Goal: Information Seeking & Learning: Learn about a topic

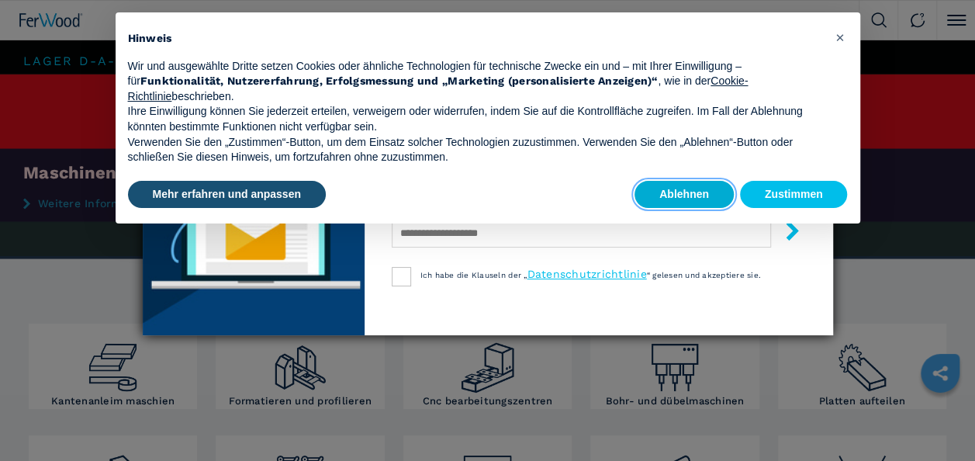
click at [696, 190] on button "Ablehnen" at bounding box center [684, 195] width 99 height 28
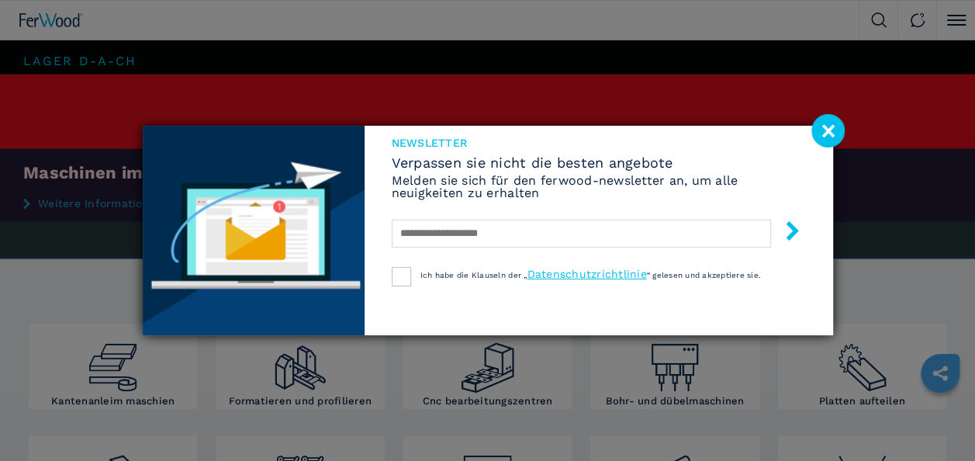
click at [836, 130] on image at bounding box center [827, 130] width 33 height 33
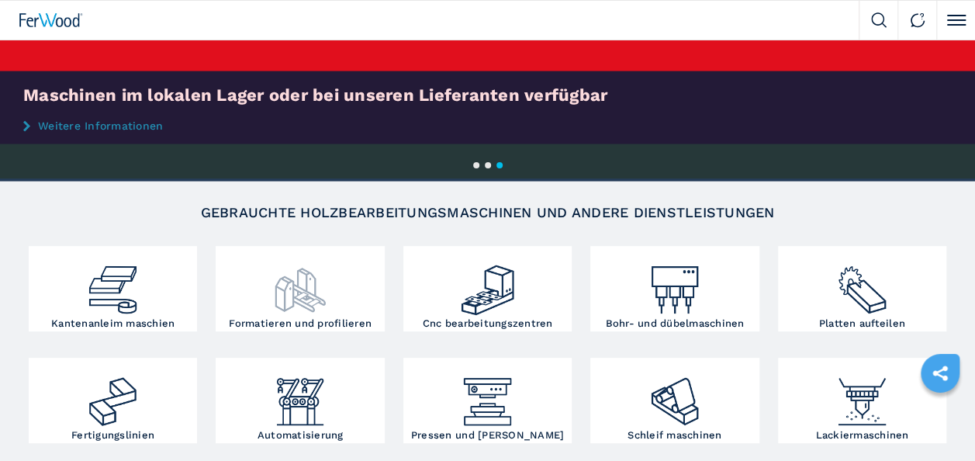
scroll to position [155, 0]
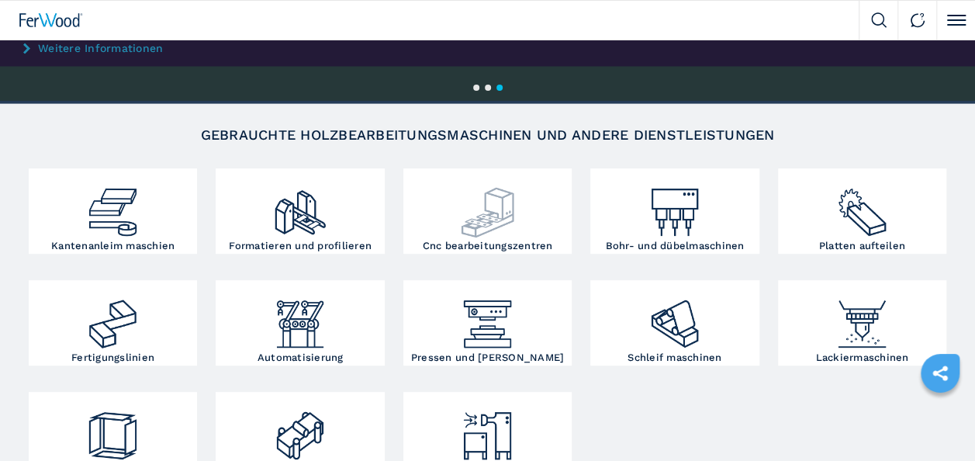
click at [523, 219] on div at bounding box center [487, 206] width 161 height 68
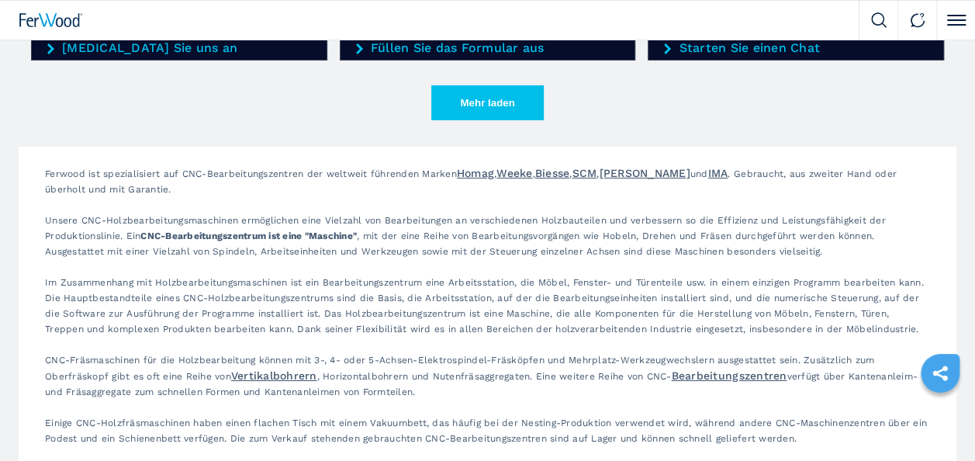
scroll to position [2405, 0]
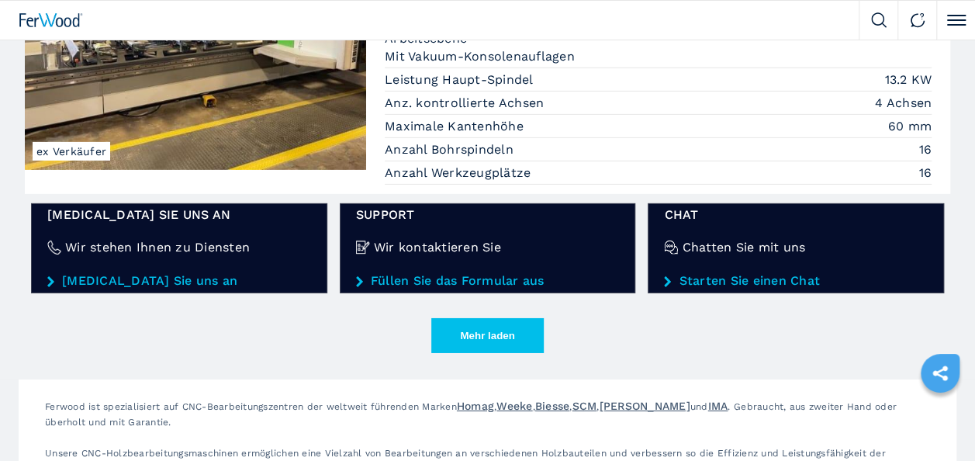
click at [512, 325] on button "Mehr laden" at bounding box center [487, 335] width 112 height 35
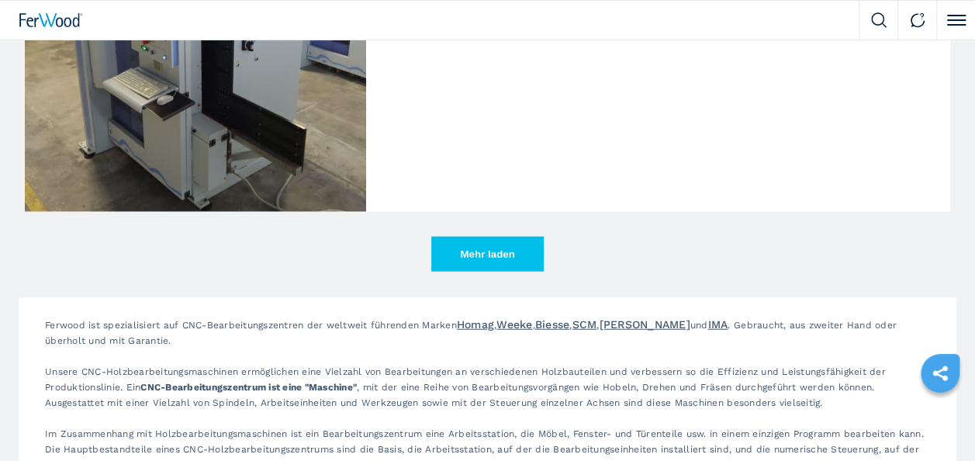
scroll to position [4965, 0]
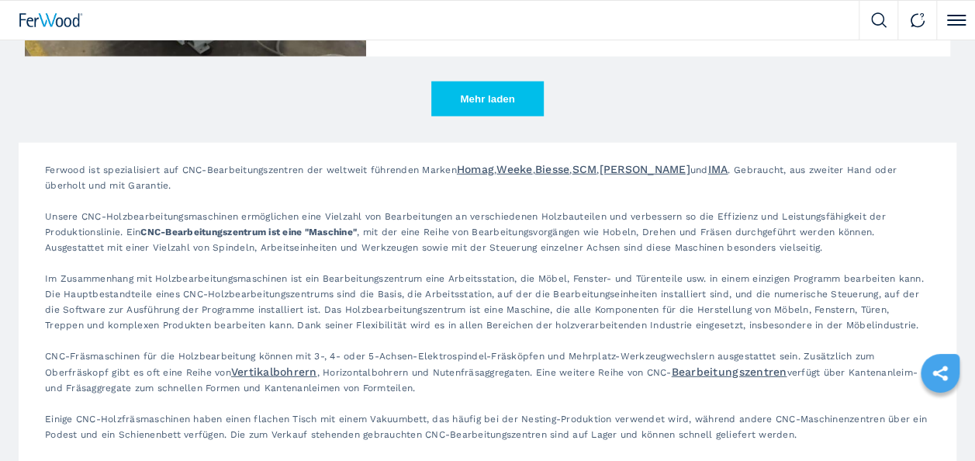
click at [496, 97] on button "Mehr laden" at bounding box center [487, 98] width 112 height 35
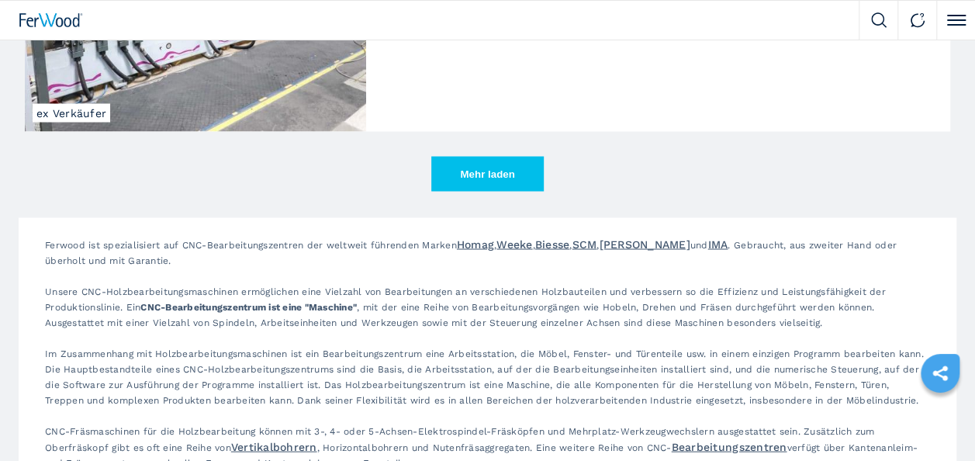
scroll to position [7134, 0]
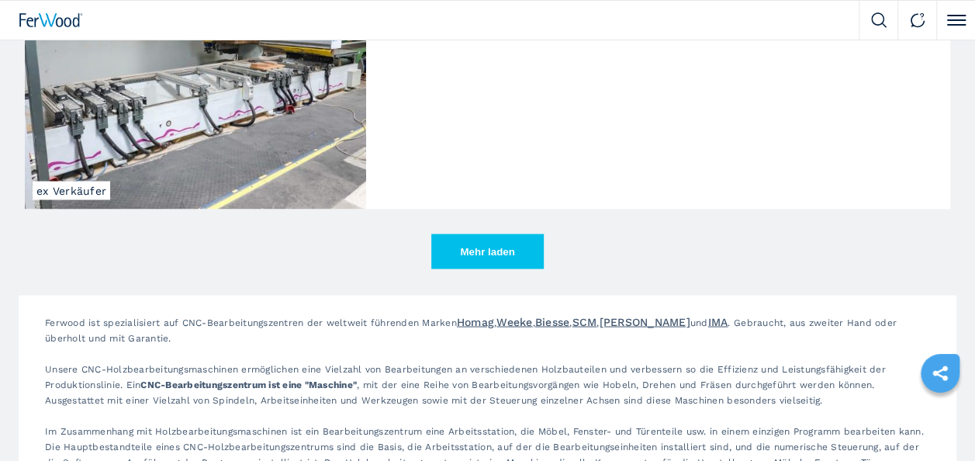
click at [479, 242] on button "Mehr laden" at bounding box center [487, 251] width 112 height 35
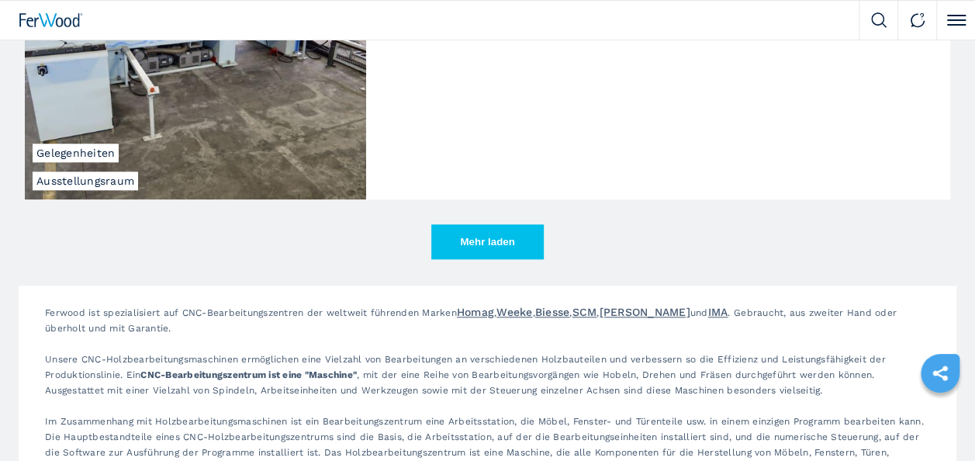
scroll to position [9542, 0]
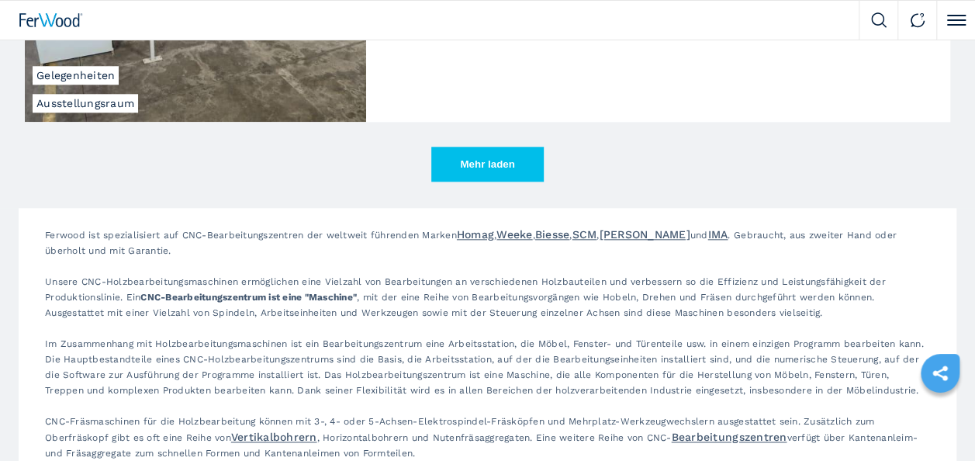
click at [466, 162] on button "Mehr laden" at bounding box center [487, 164] width 112 height 35
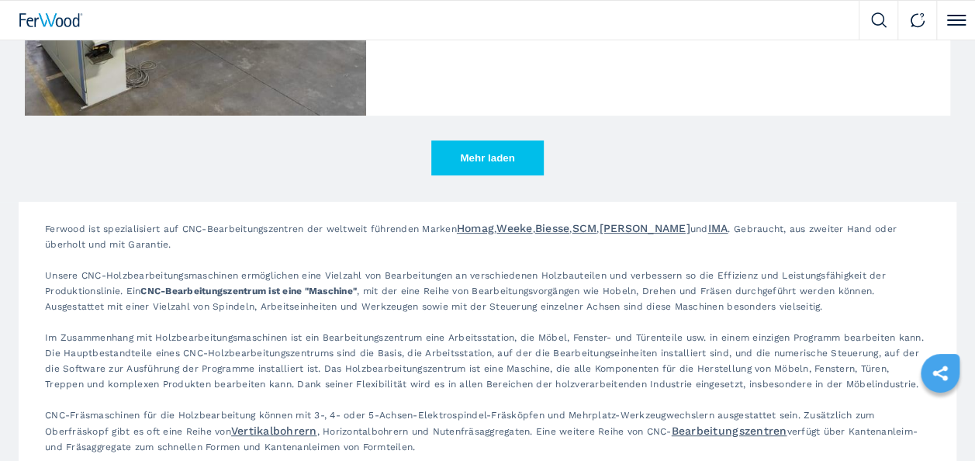
scroll to position [11792, 0]
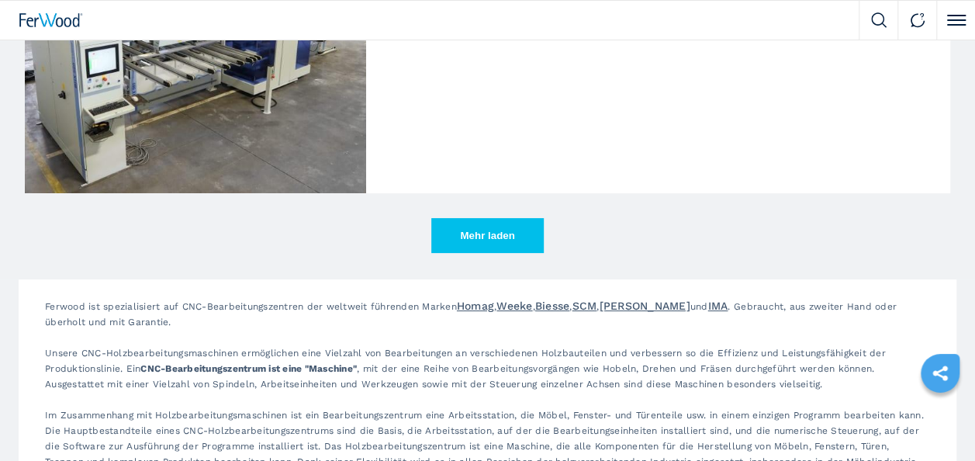
click at [475, 227] on button "Mehr laden" at bounding box center [487, 235] width 112 height 35
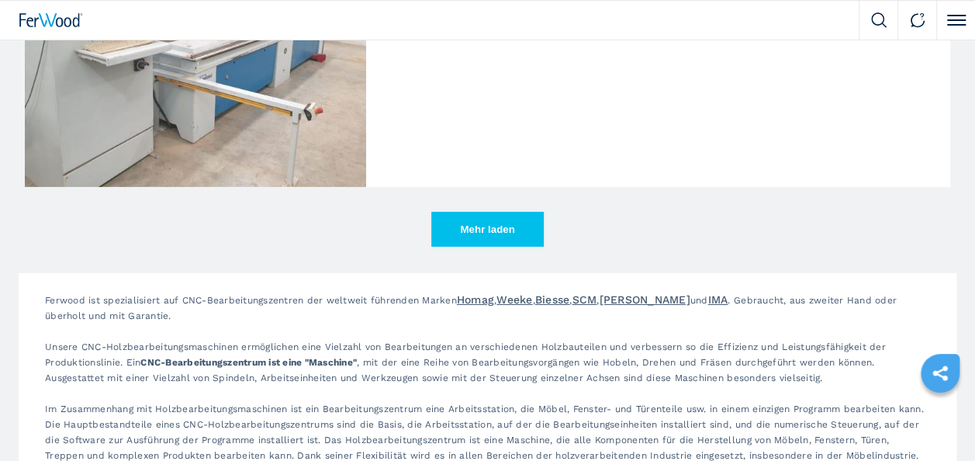
scroll to position [14041, 0]
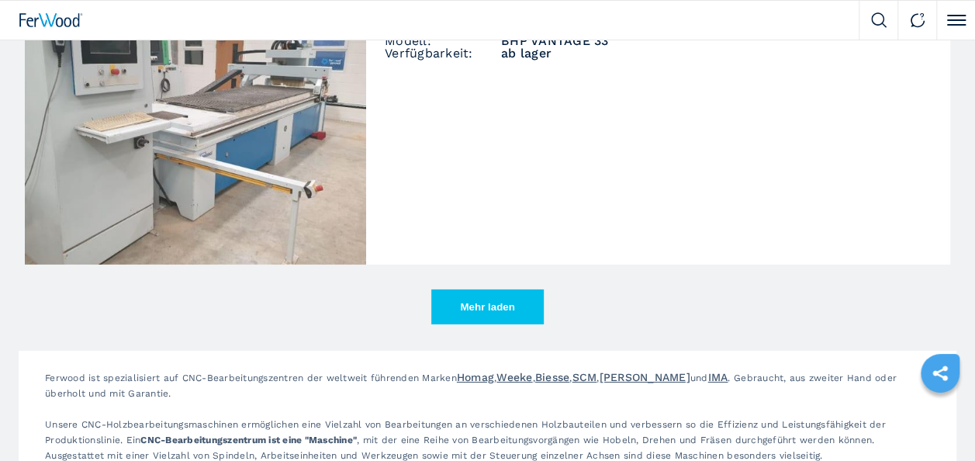
drag, startPoint x: 478, startPoint y: 299, endPoint x: 424, endPoint y: 240, distance: 79.6
click at [478, 299] on button "Mehr laden" at bounding box center [487, 306] width 112 height 35
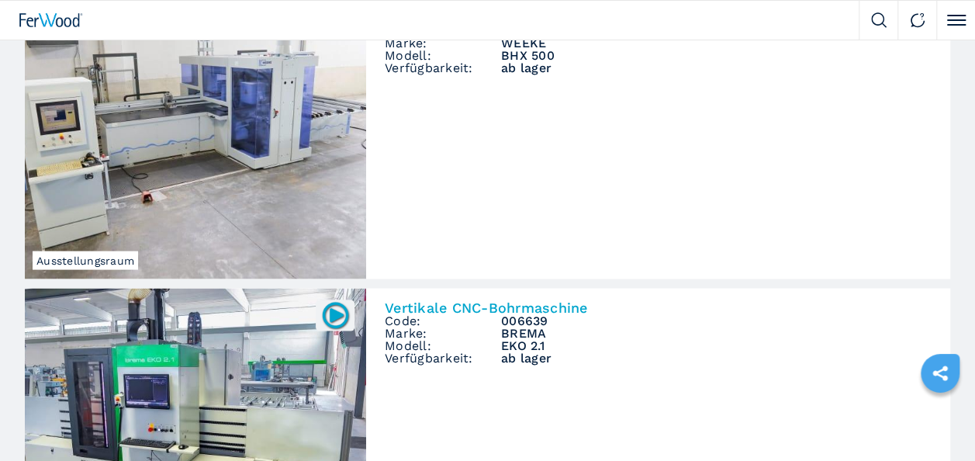
scroll to position [16369, 0]
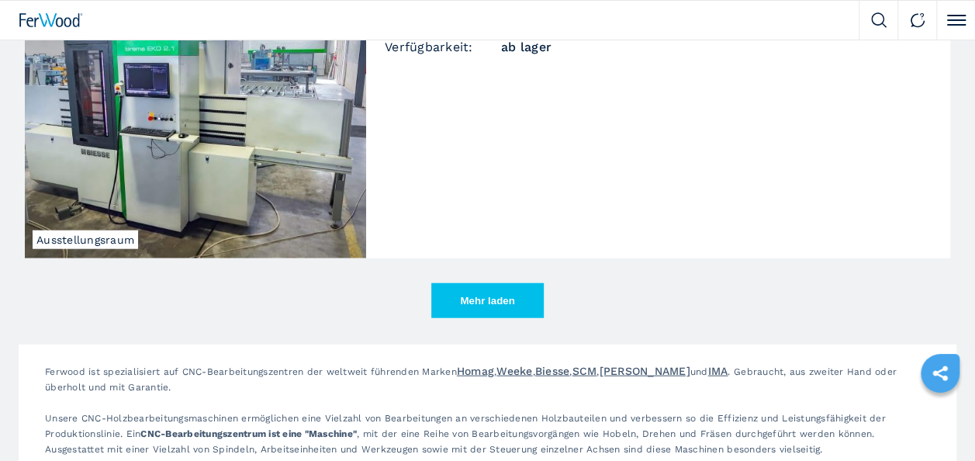
click at [473, 284] on button "Mehr laden" at bounding box center [487, 300] width 112 height 35
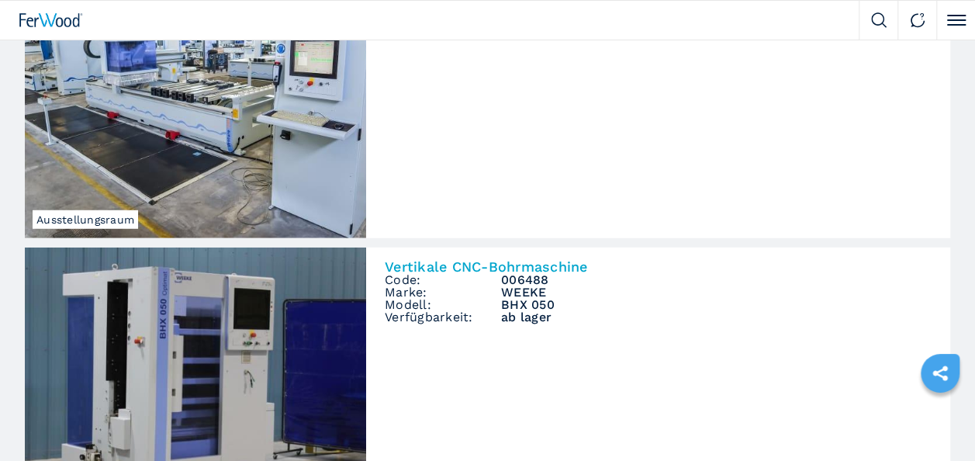
scroll to position [16601, 0]
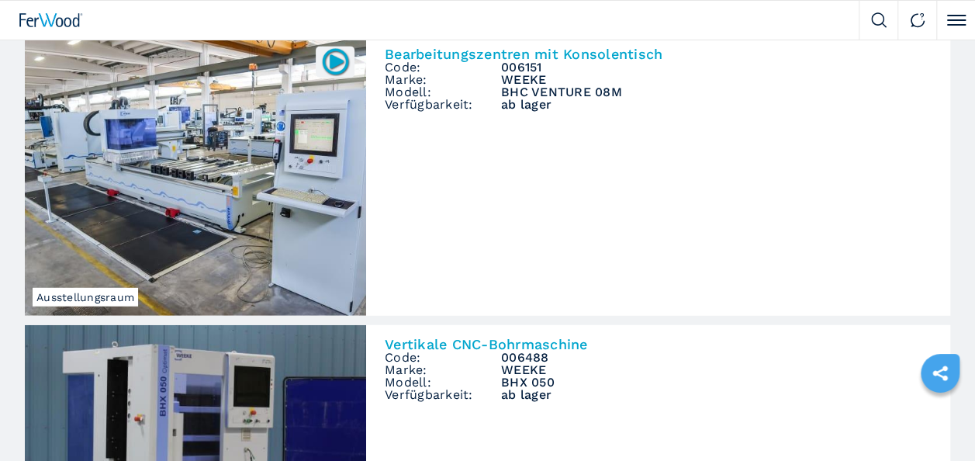
click at [275, 118] on img at bounding box center [195, 175] width 341 height 281
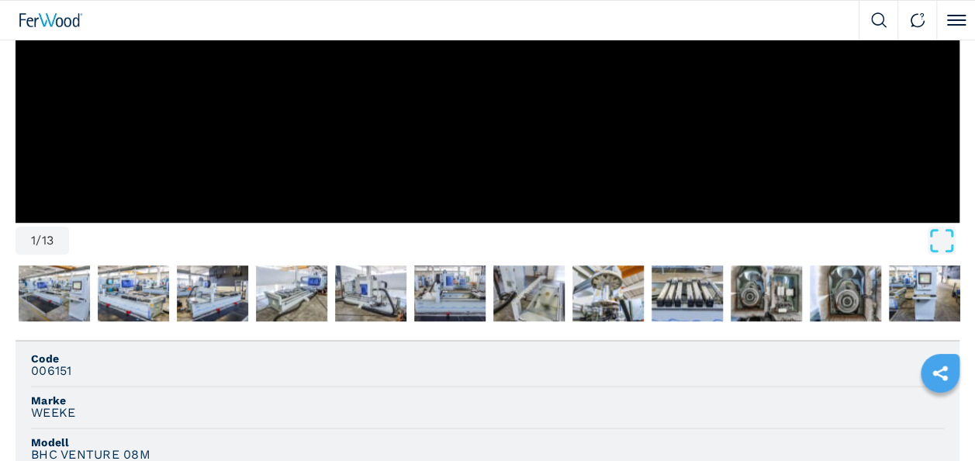
scroll to position [543, 0]
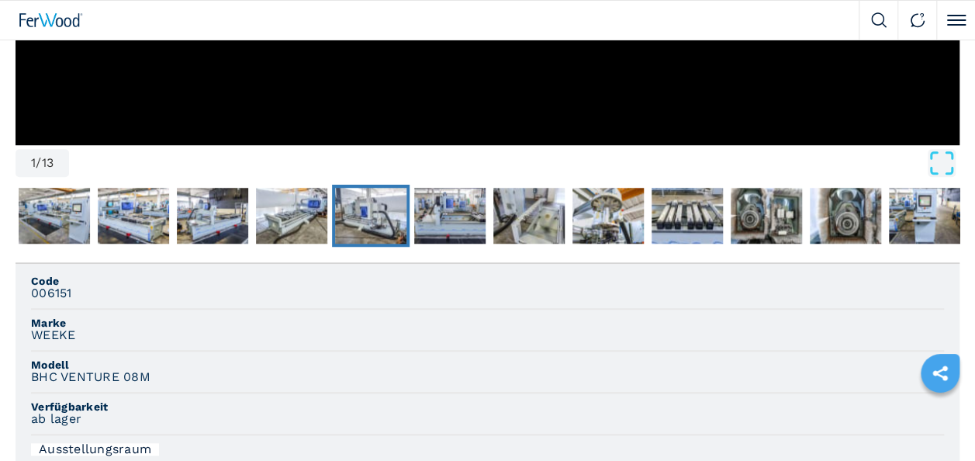
click at [403, 206] on img "Go to Slide 6" at bounding box center [370, 216] width 71 height 56
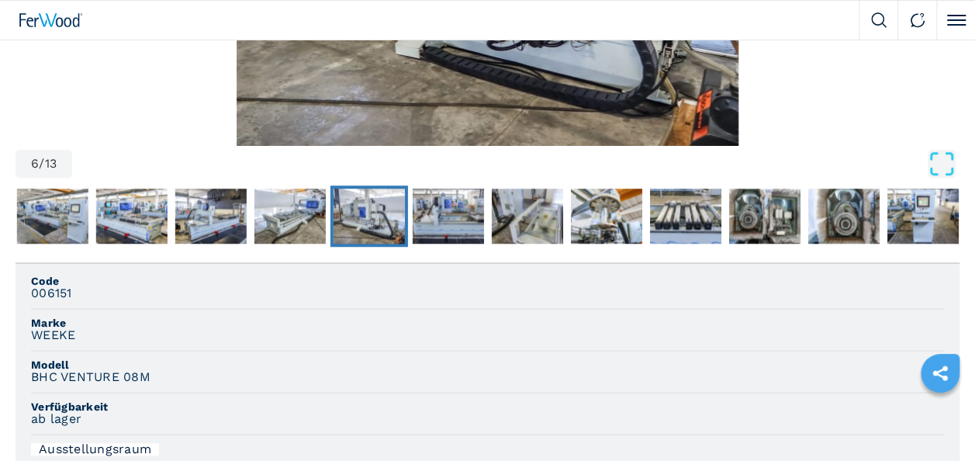
scroll to position [233, 0]
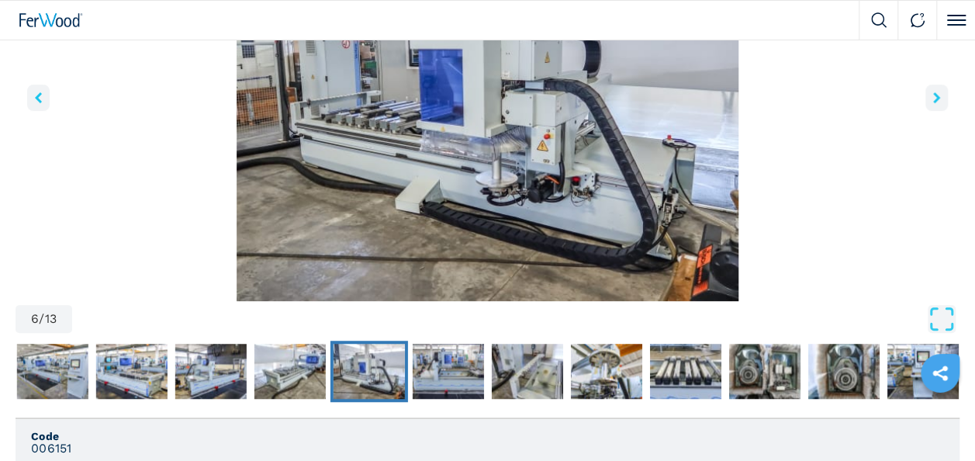
click at [943, 92] on button "right-button" at bounding box center [936, 98] width 22 height 26
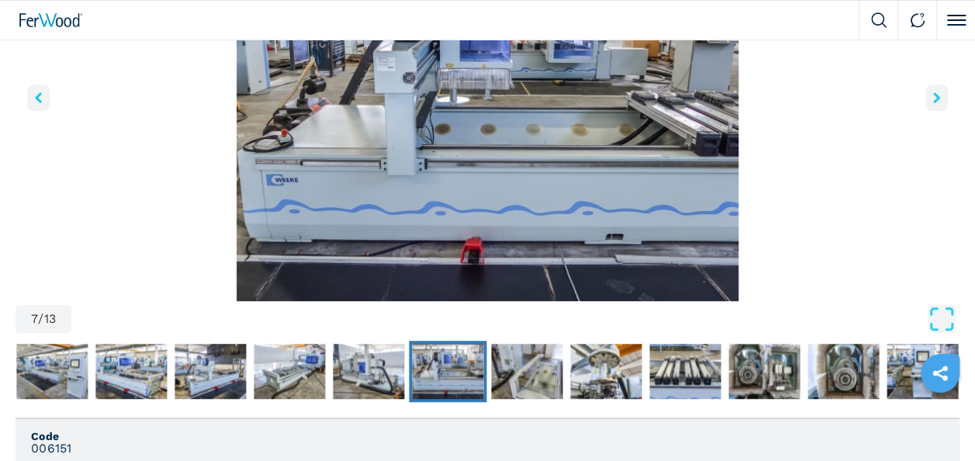
click at [942, 93] on button "right-button" at bounding box center [936, 98] width 22 height 26
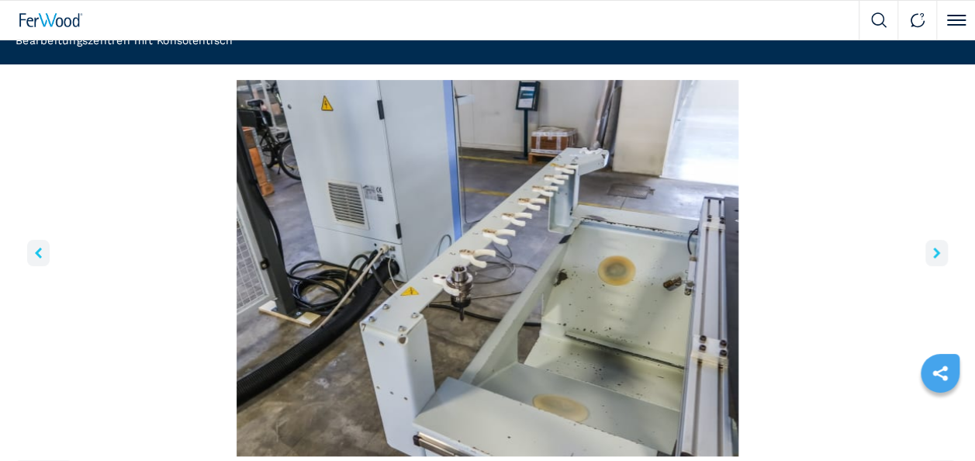
scroll to position [155, 0]
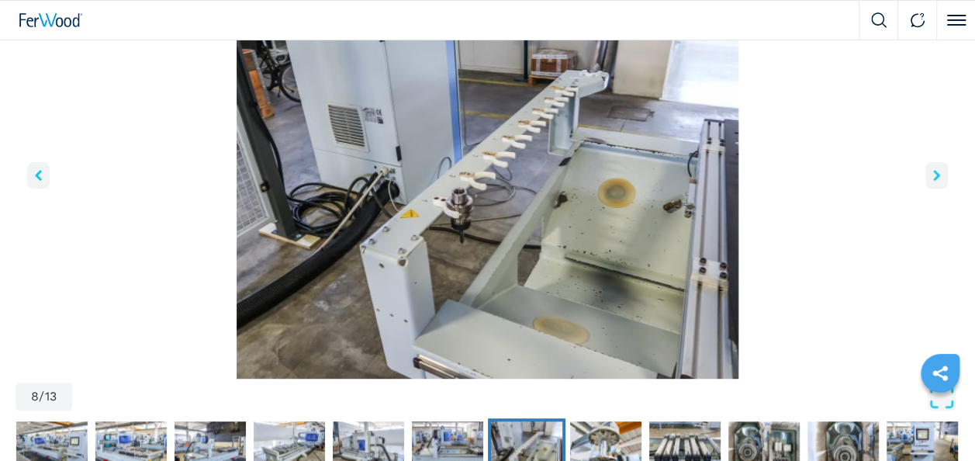
click at [938, 171] on icon "right-button" at bounding box center [936, 175] width 7 height 11
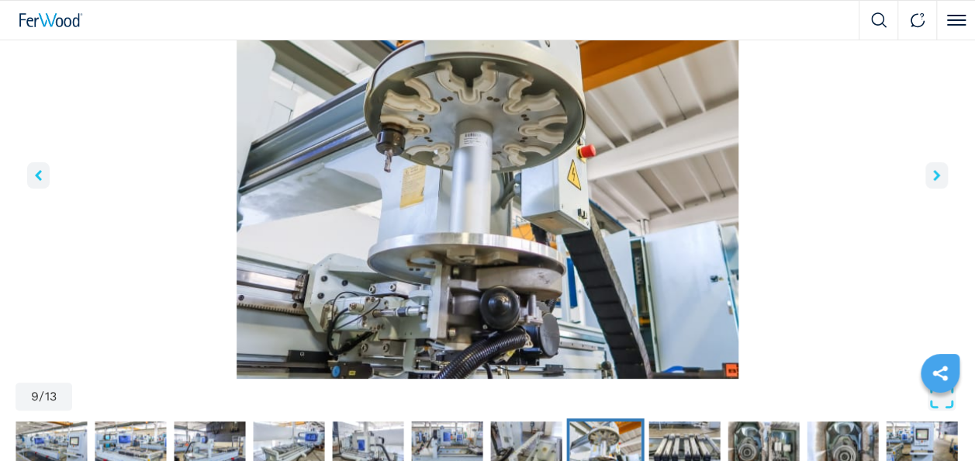
click at [938, 171] on icon "right-button" at bounding box center [936, 175] width 7 height 11
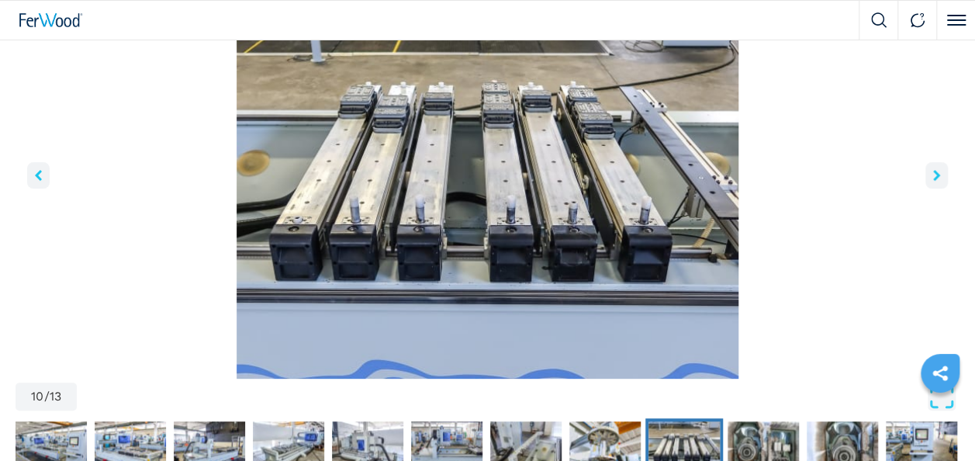
click at [936, 170] on icon "right-button" at bounding box center [936, 175] width 7 height 11
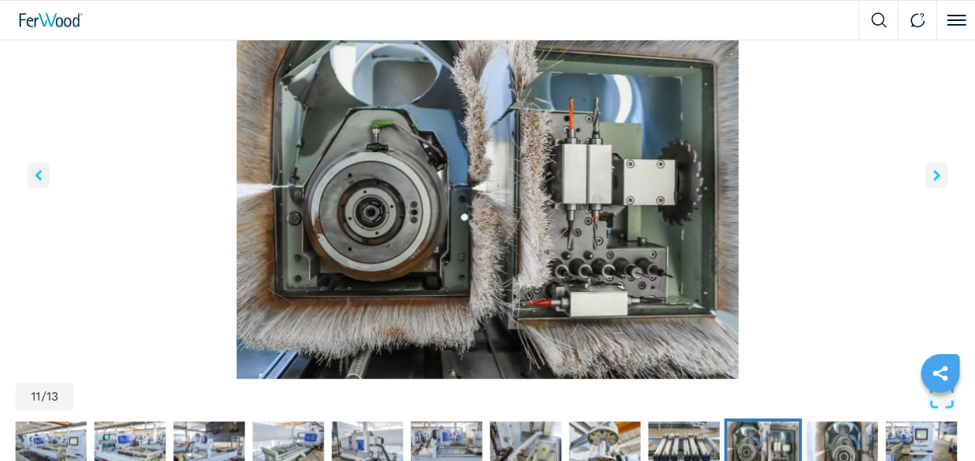
click at [936, 170] on icon "right-button" at bounding box center [936, 175] width 7 height 11
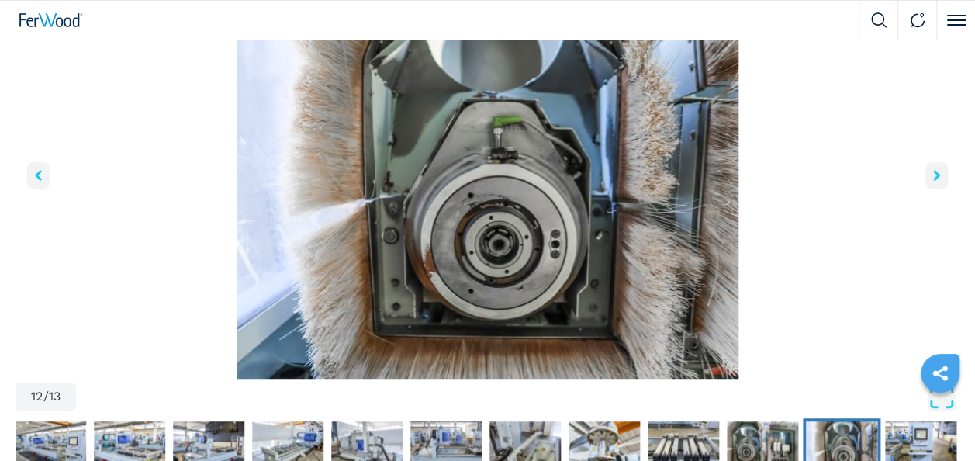
click at [936, 170] on icon "right-button" at bounding box center [936, 175] width 7 height 11
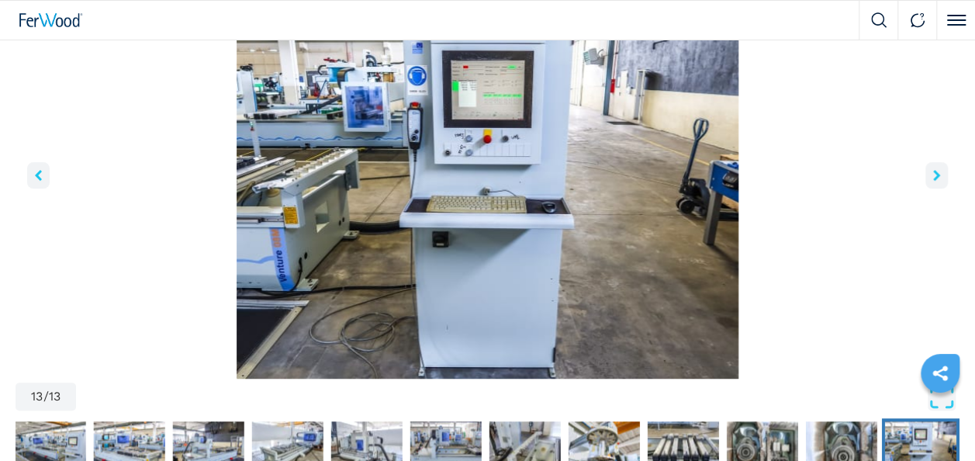
click at [935, 170] on icon "right-button" at bounding box center [936, 175] width 7 height 11
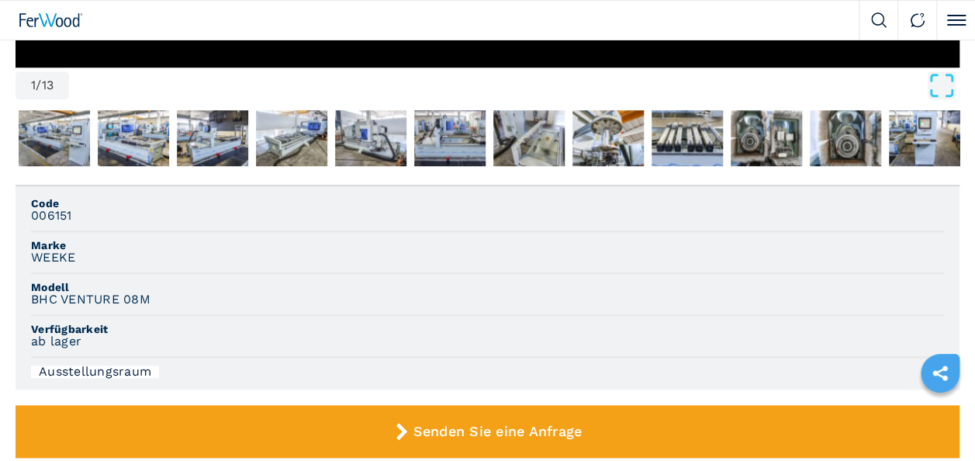
scroll to position [698, 0]
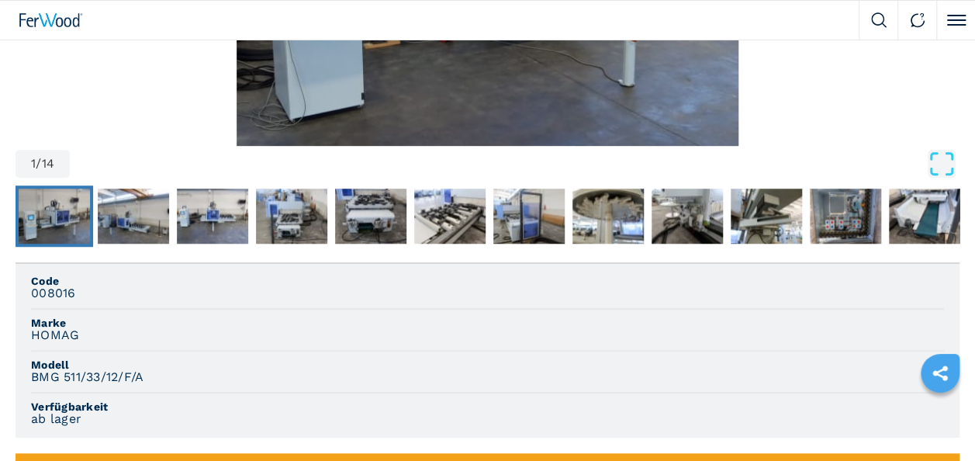
scroll to position [310, 0]
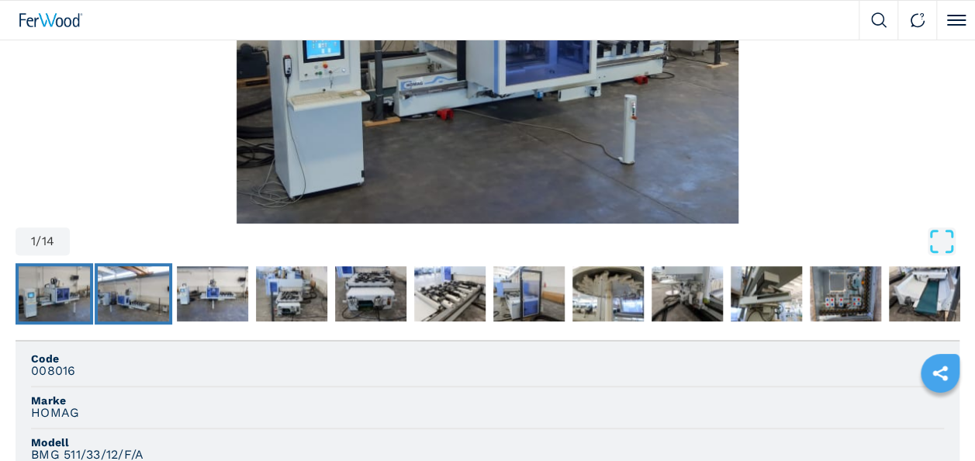
click at [137, 282] on img "Go to Slide 2" at bounding box center [133, 294] width 71 height 56
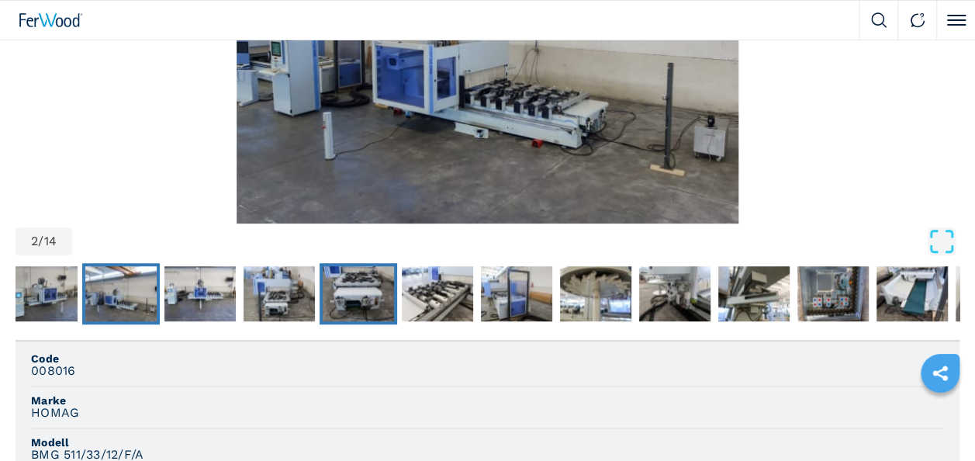
click at [365, 295] on img "Go to Slide 5" at bounding box center [358, 294] width 71 height 56
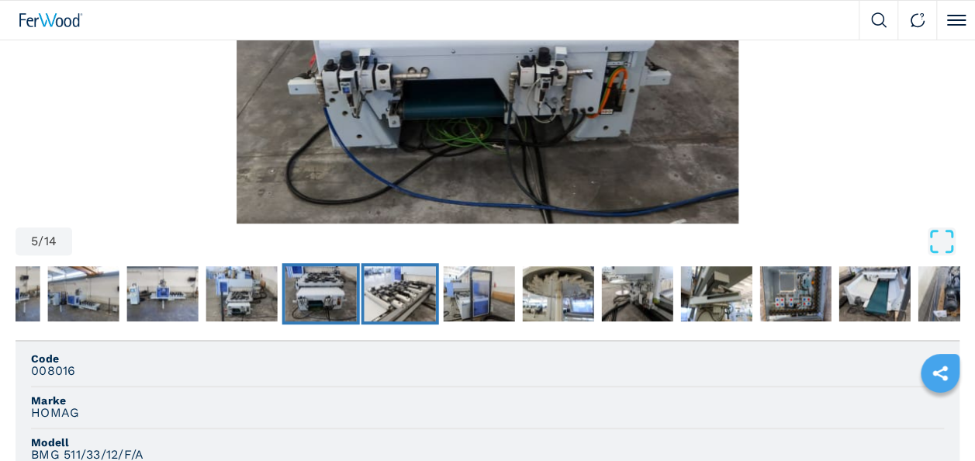
click at [379, 284] on img "Go to Slide 6" at bounding box center [400, 294] width 71 height 56
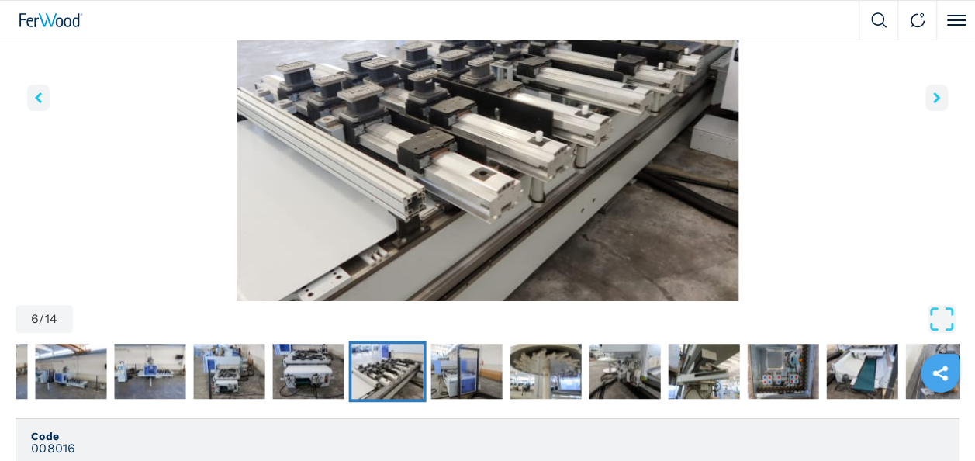
scroll to position [155, 0]
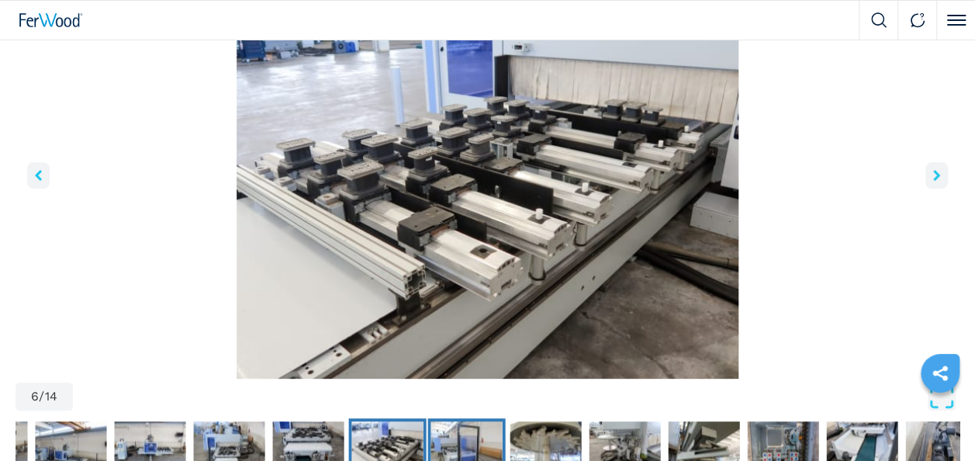
click at [483, 434] on img "Go to Slide 7" at bounding box center [466, 449] width 71 height 56
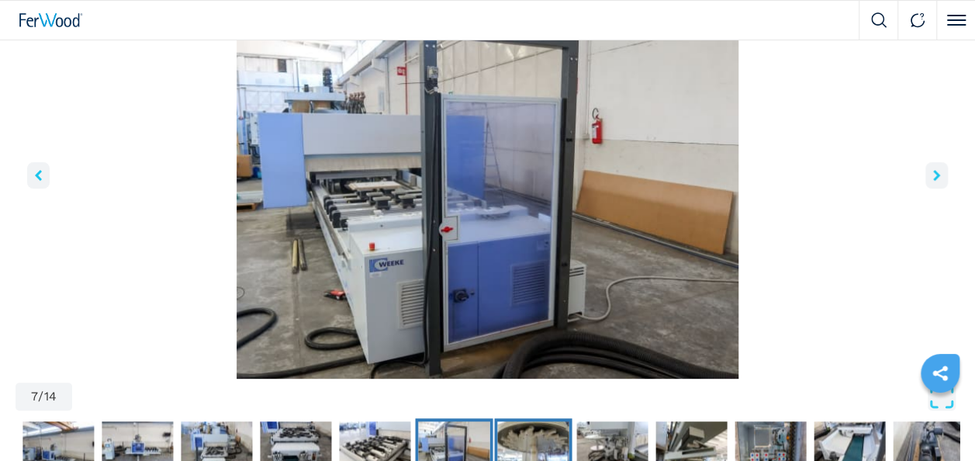
click at [541, 431] on img "Go to Slide 8" at bounding box center [532, 449] width 71 height 56
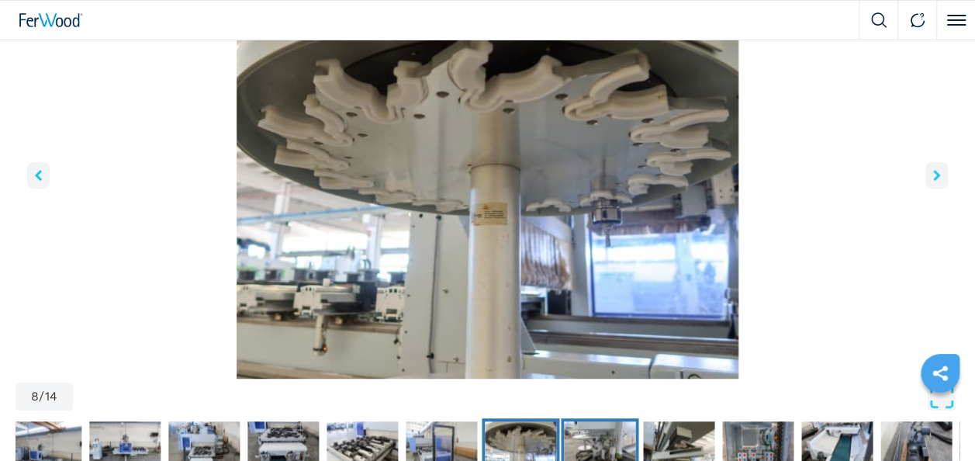
click at [595, 428] on img "Go to Slide 9" at bounding box center [599, 449] width 71 height 56
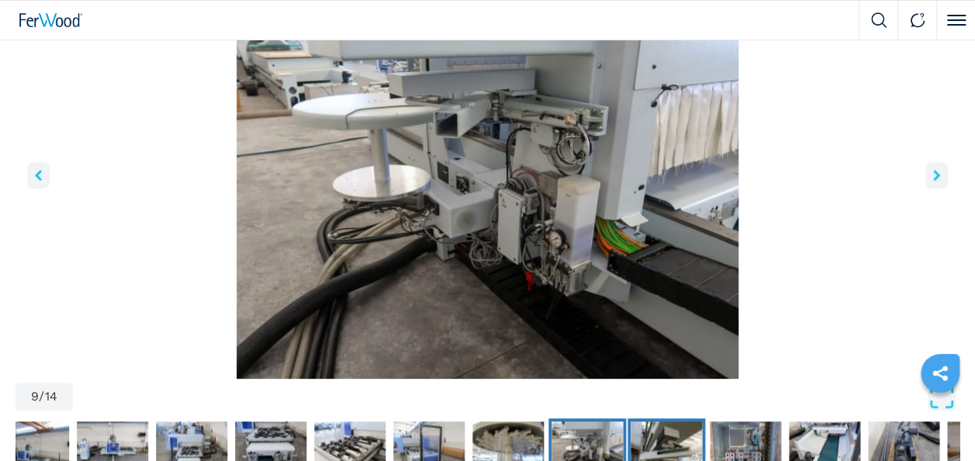
click at [659, 439] on img "Go to Slide 10" at bounding box center [666, 449] width 71 height 56
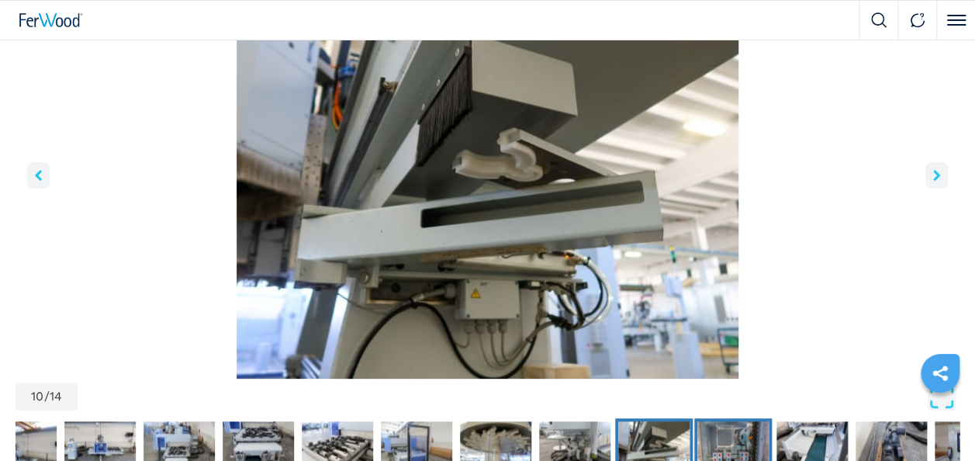
click at [721, 433] on img "Go to Slide 11" at bounding box center [732, 449] width 71 height 56
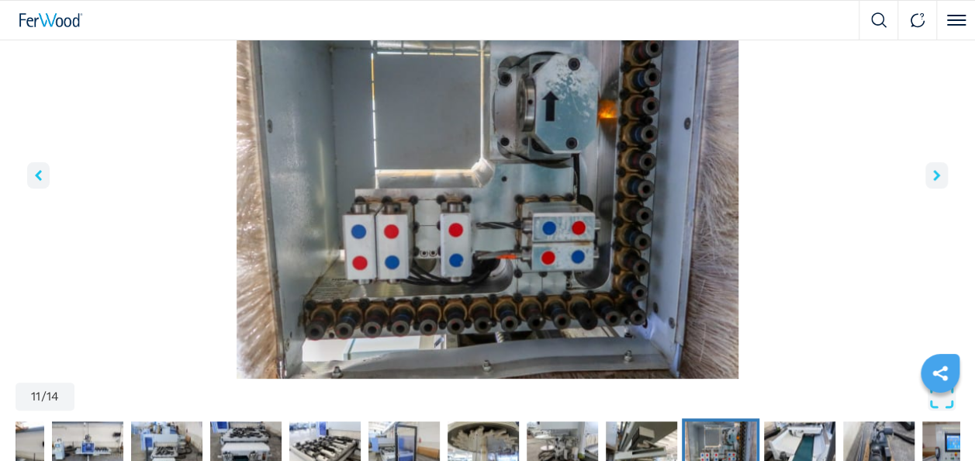
click at [756, 433] on button "Go to Slide 11" at bounding box center [721, 449] width 78 height 62
click at [773, 433] on img "Go to Slide 12" at bounding box center [799, 449] width 71 height 56
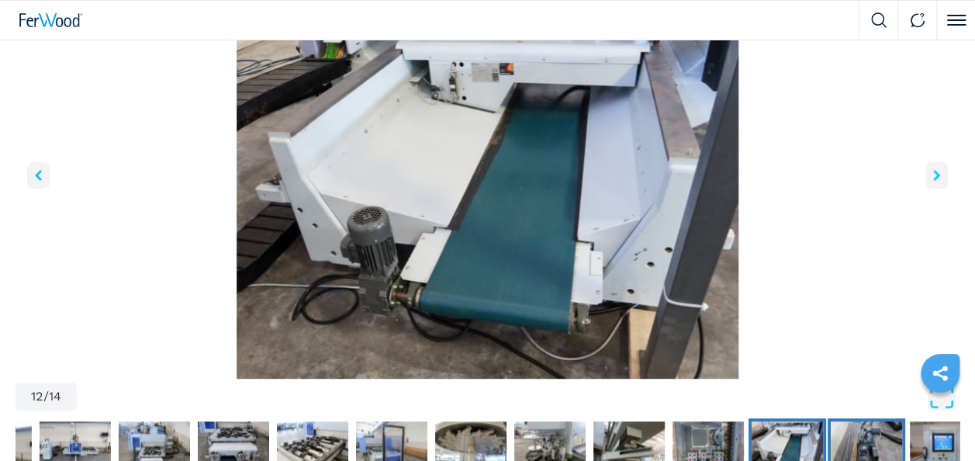
click at [885, 435] on img "Go to Slide 13" at bounding box center [866, 449] width 71 height 56
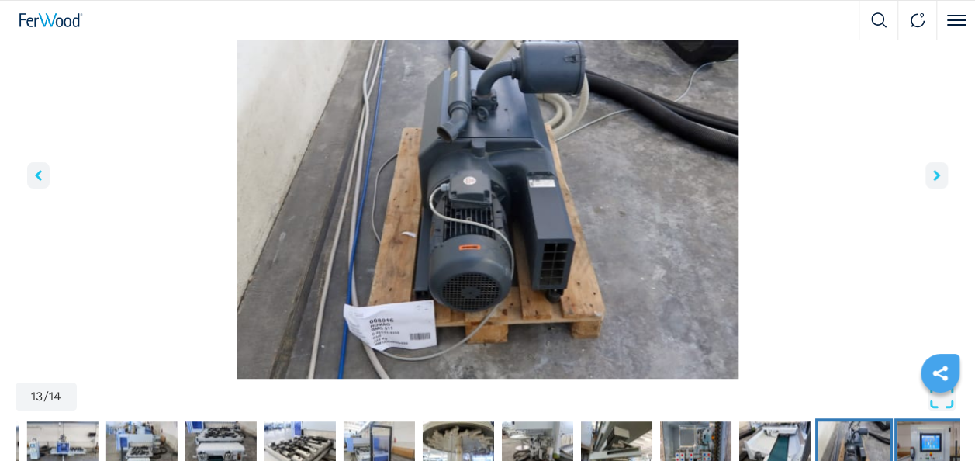
click at [905, 436] on img "Go to Slide 14" at bounding box center [933, 449] width 71 height 56
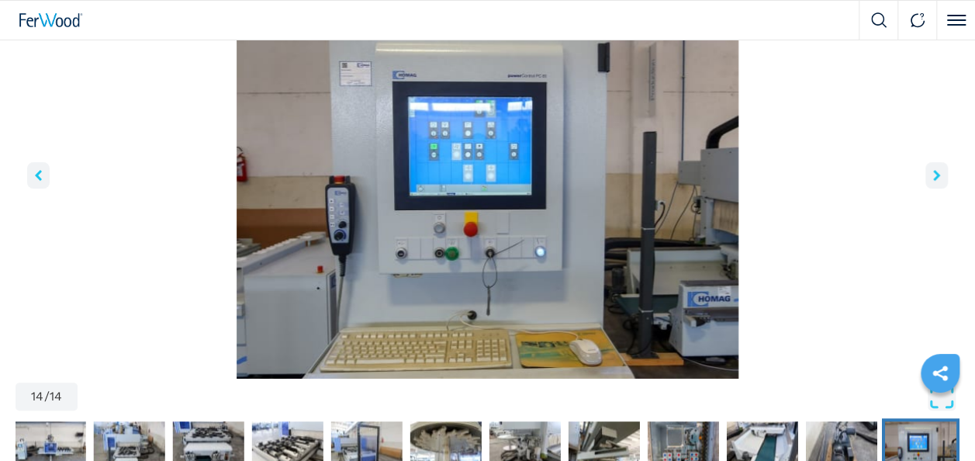
scroll to position [78, 0]
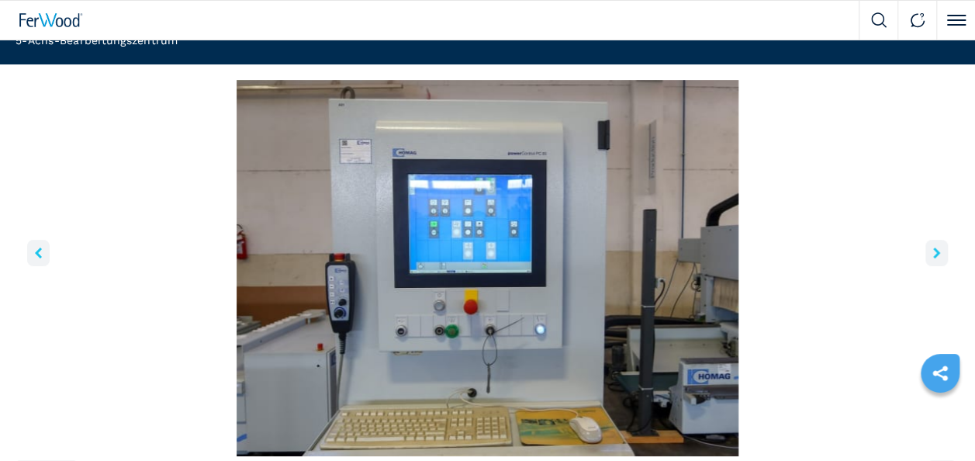
click at [948, 250] on img "Go to Slide 14" at bounding box center [488, 268] width 944 height 376
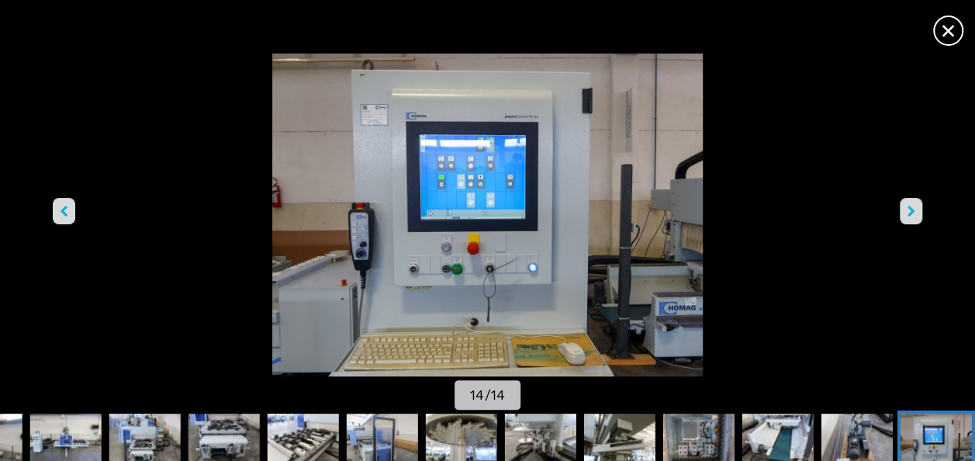
click at [908, 209] on icon "right-button" at bounding box center [911, 211] width 7 height 11
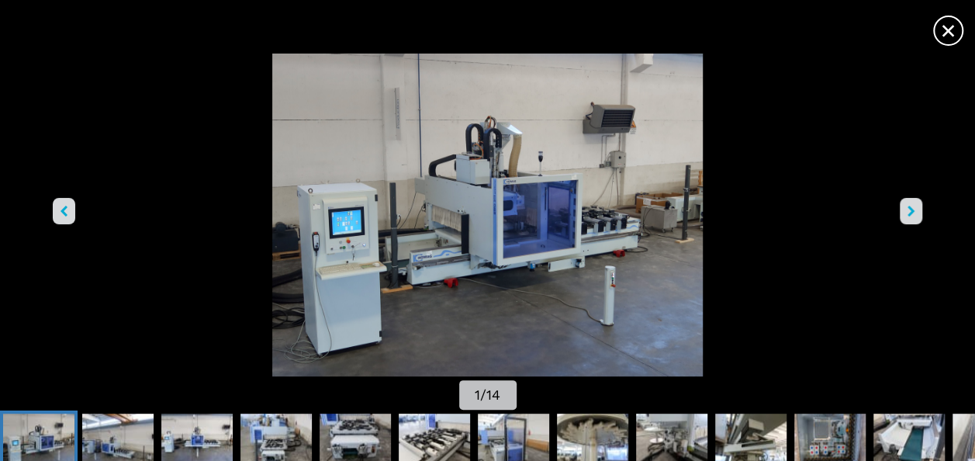
click at [908, 209] on icon "right-button" at bounding box center [911, 211] width 7 height 11
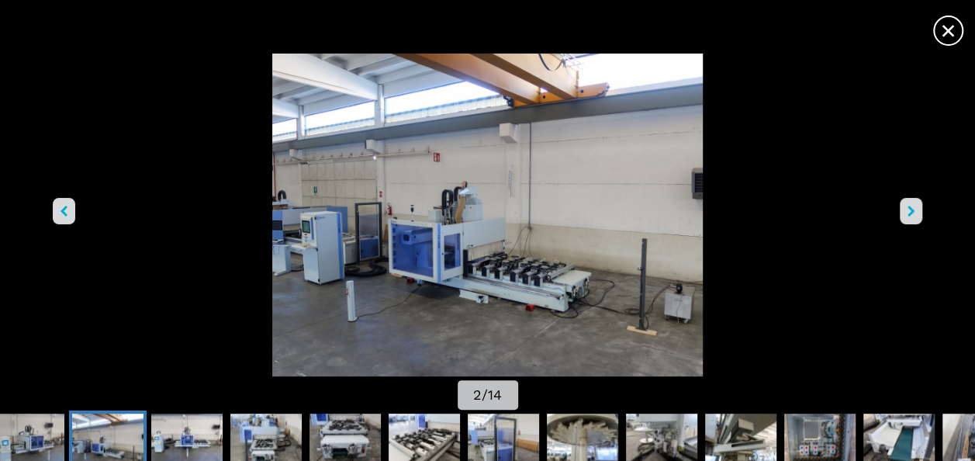
click at [908, 209] on icon "right-button" at bounding box center [911, 211] width 7 height 11
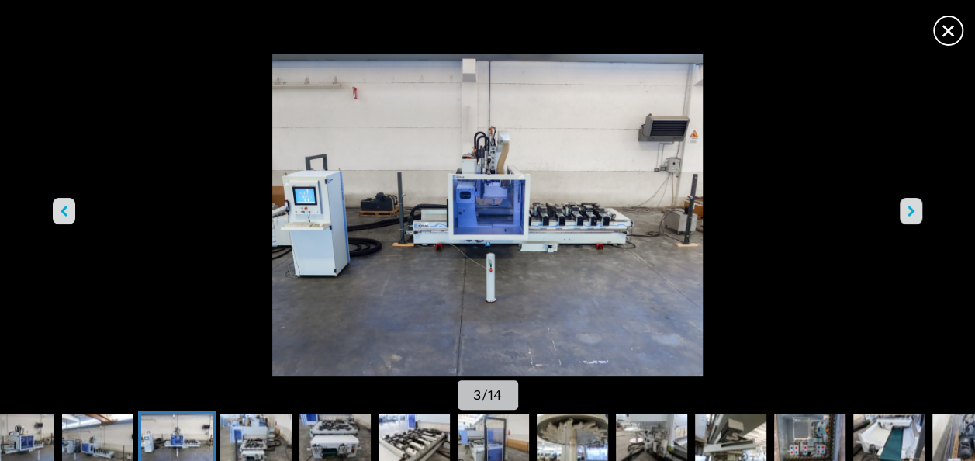
click at [908, 209] on icon "right-button" at bounding box center [911, 211] width 7 height 11
click at [908, 210] on icon "right-button" at bounding box center [911, 211] width 7 height 11
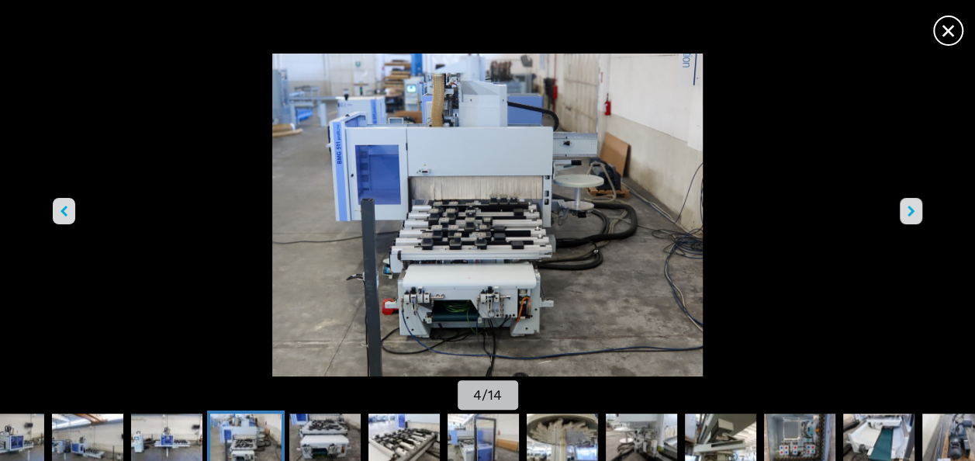
click at [908, 210] on icon "right-button" at bounding box center [911, 211] width 7 height 11
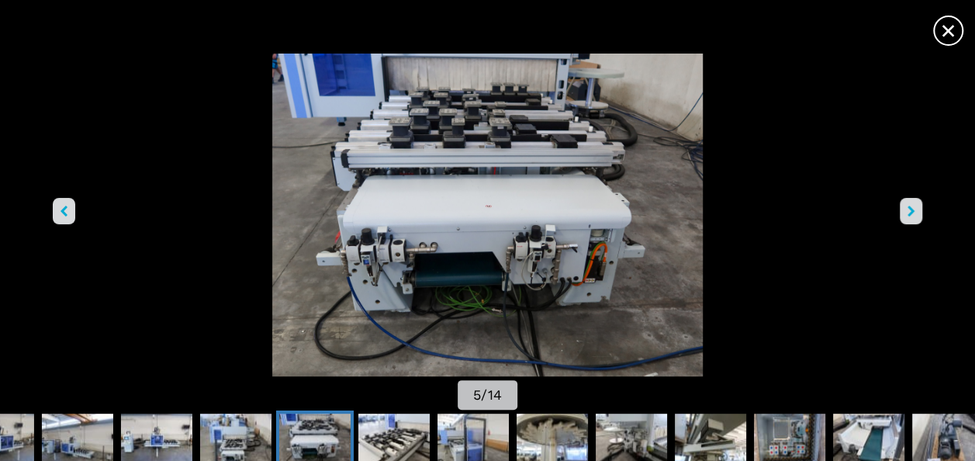
click at [908, 210] on icon "right-button" at bounding box center [911, 211] width 7 height 11
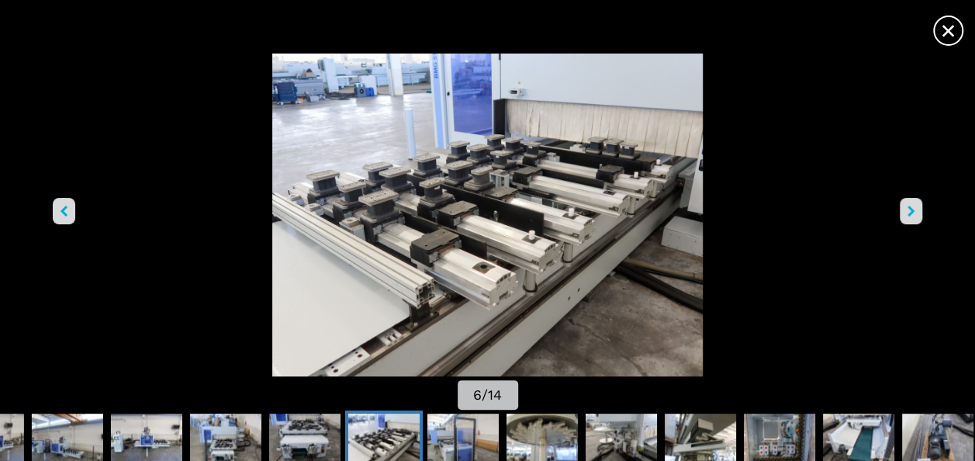
click at [906, 211] on button "right-button" at bounding box center [911, 211] width 22 height 26
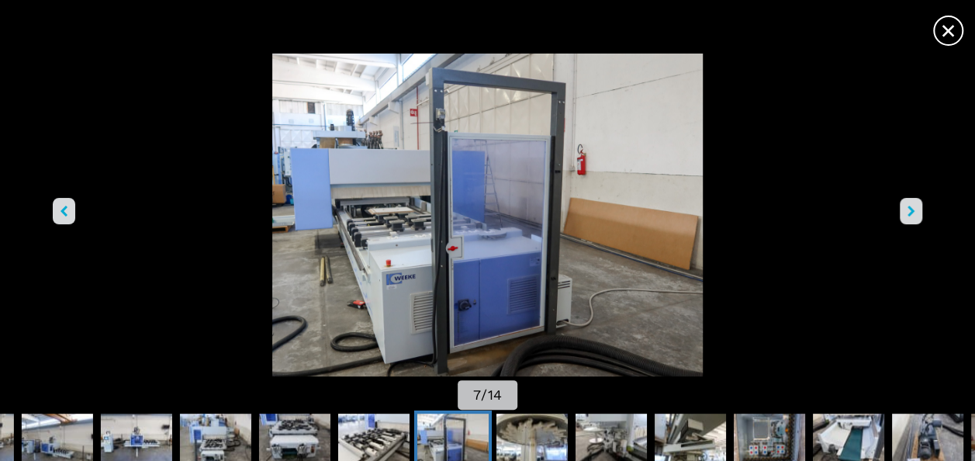
click at [904, 211] on button "right-button" at bounding box center [911, 211] width 22 height 26
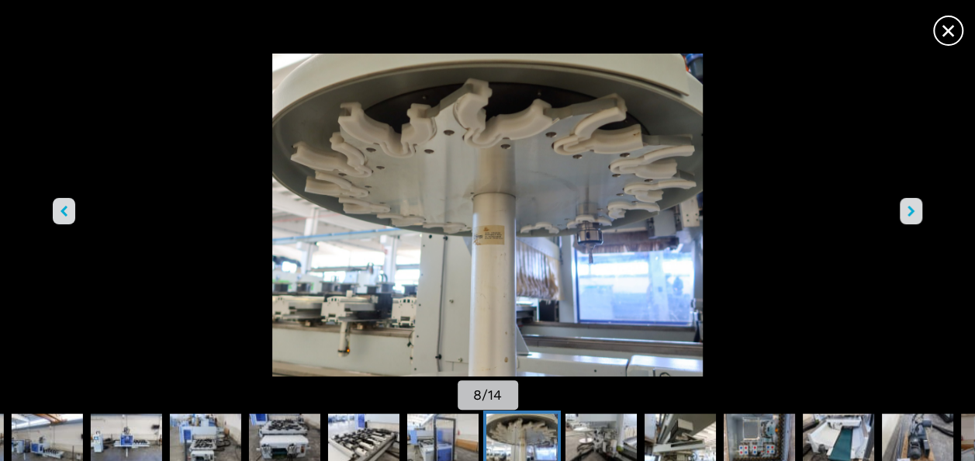
click at [904, 211] on button "right-button" at bounding box center [911, 211] width 22 height 26
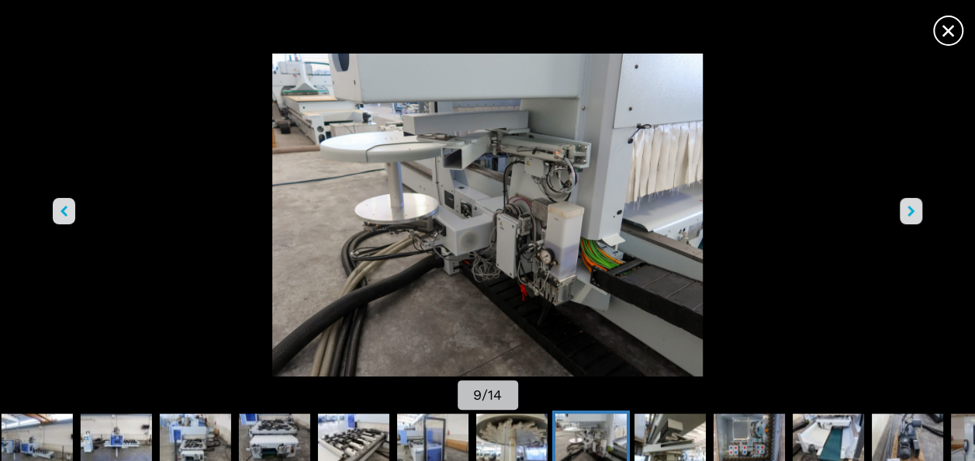
click at [904, 211] on button "right-button" at bounding box center [911, 211] width 22 height 26
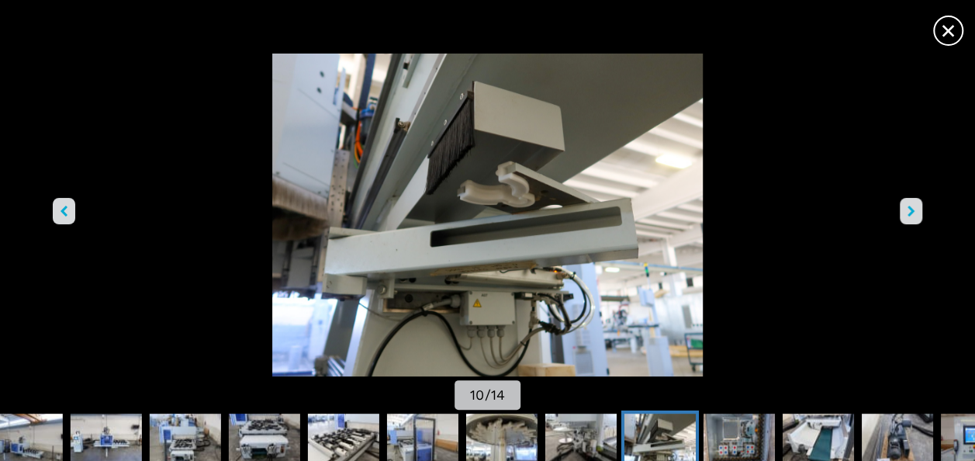
click at [904, 211] on button "right-button" at bounding box center [911, 211] width 22 height 26
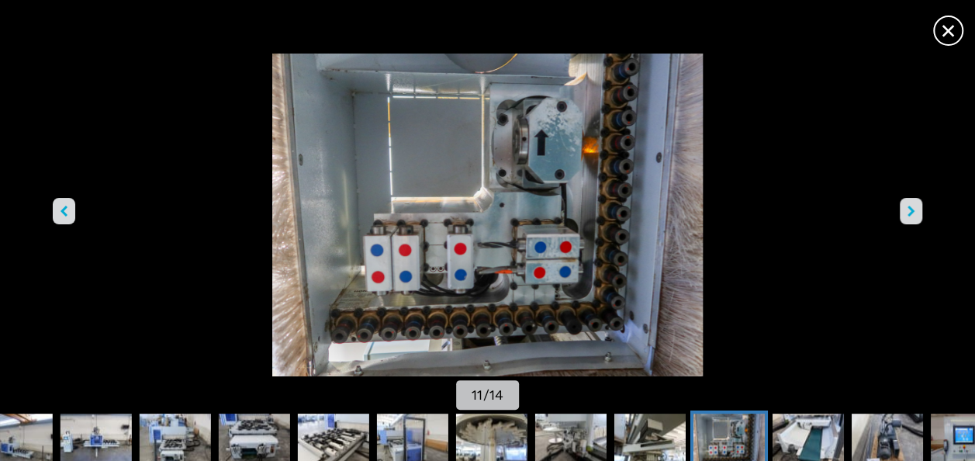
click at [903, 211] on button "right-button" at bounding box center [911, 211] width 22 height 26
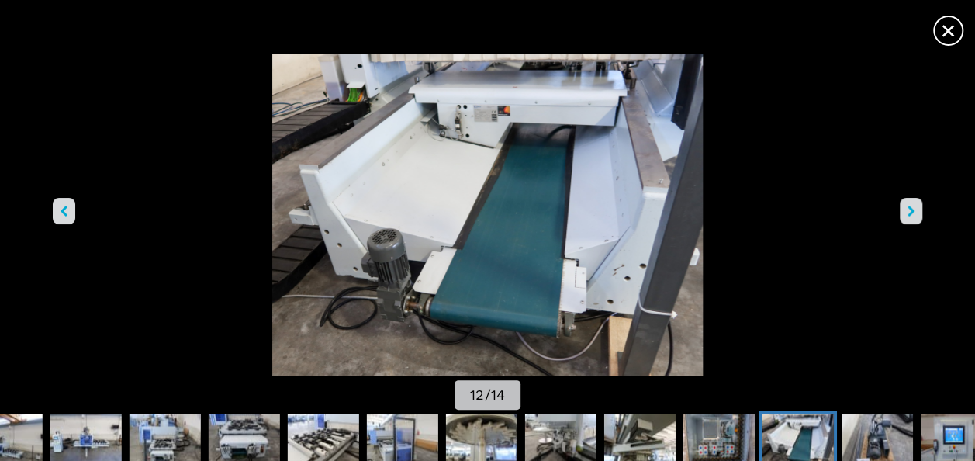
click at [901, 213] on button "right-button" at bounding box center [911, 211] width 22 height 26
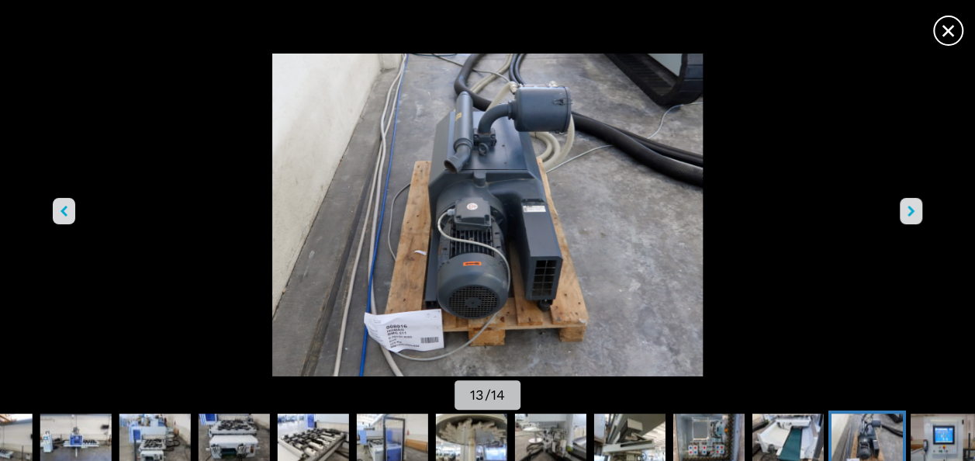
click at [901, 213] on button "right-button" at bounding box center [911, 211] width 22 height 26
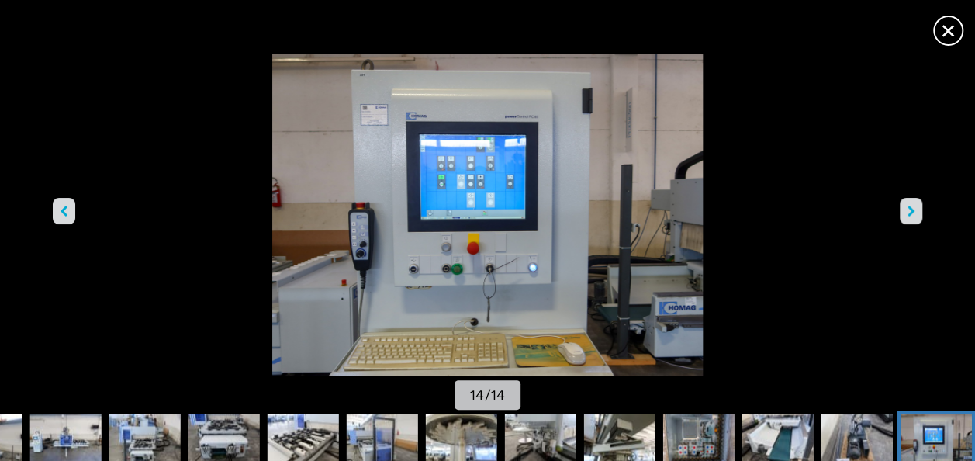
click at [901, 213] on button "right-button" at bounding box center [911, 211] width 22 height 26
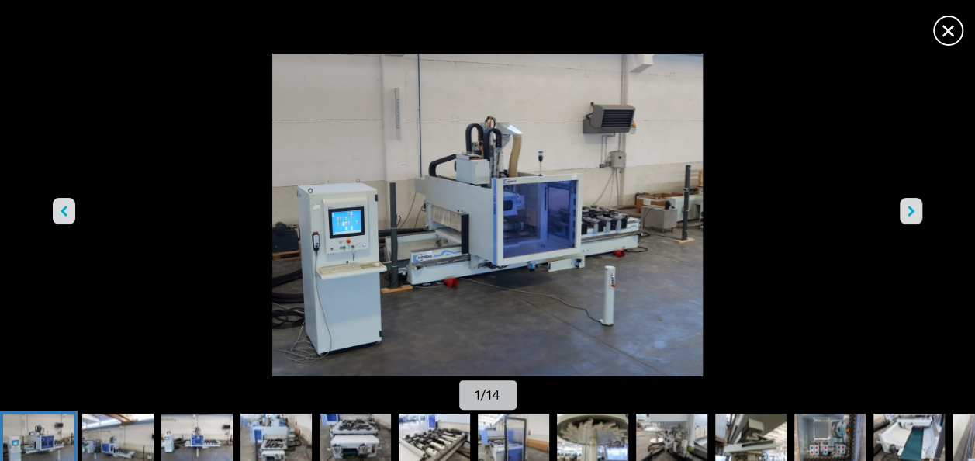
click at [901, 213] on button "right-button" at bounding box center [911, 211] width 22 height 26
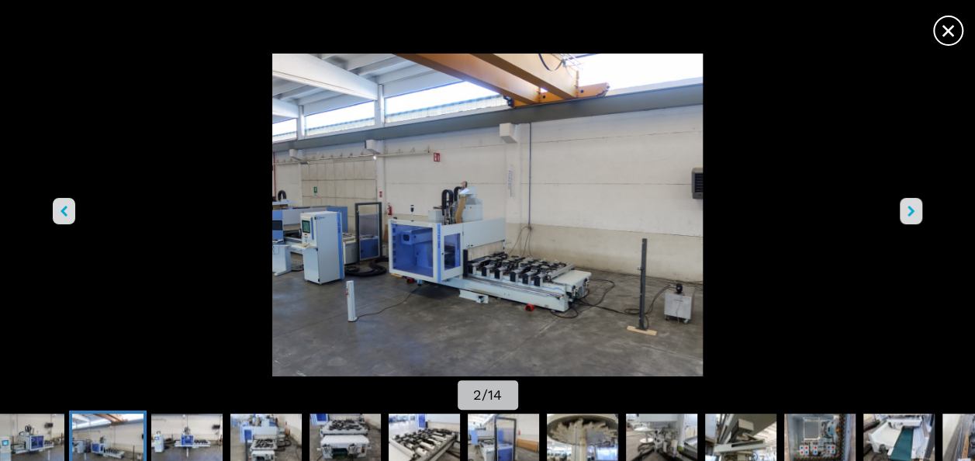
drag, startPoint x: 957, startPoint y: 31, endPoint x: 950, endPoint y: 37, distance: 9.9
click at [957, 31] on span "×" at bounding box center [948, 27] width 27 height 27
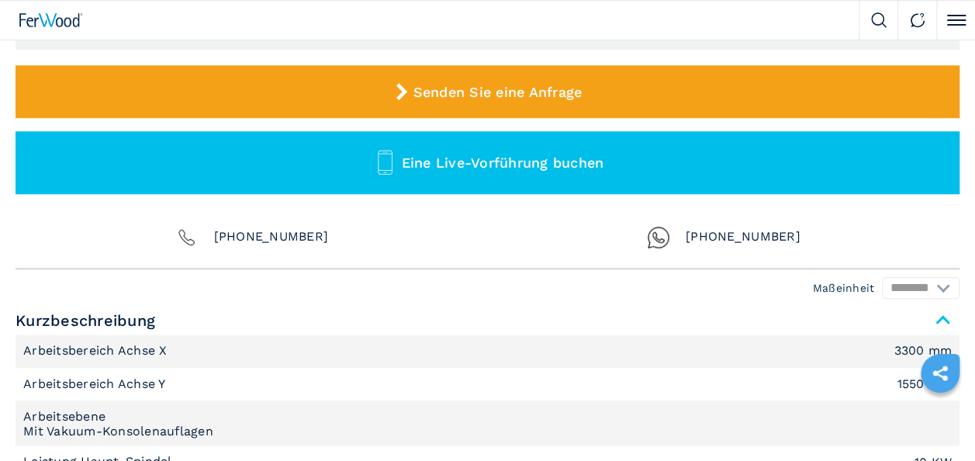
scroll to position [853, 0]
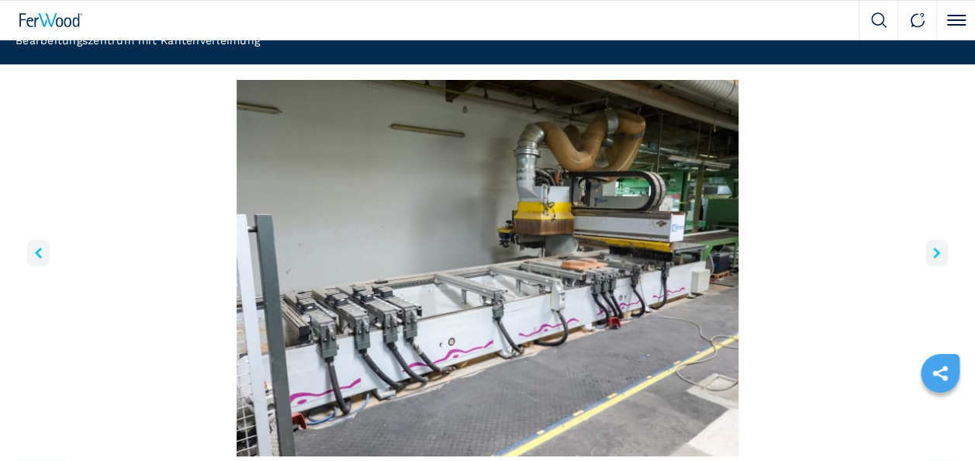
scroll to position [310, 0]
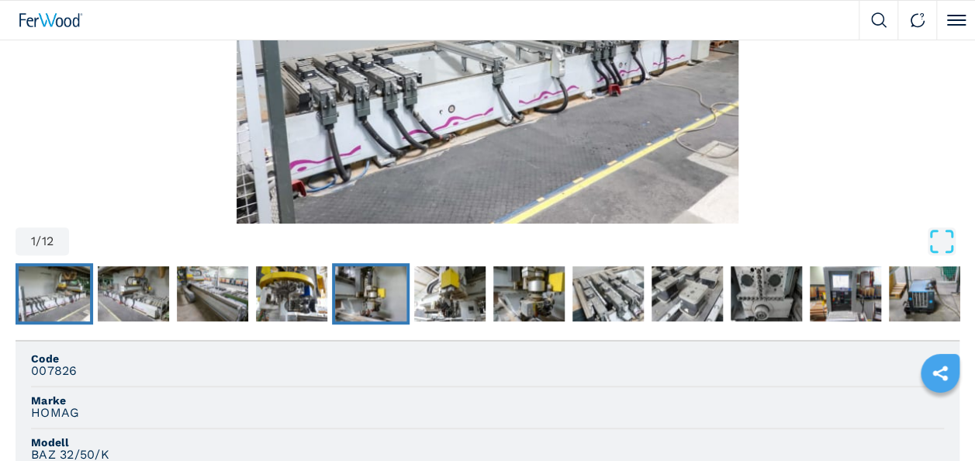
click at [381, 303] on img "Go to Slide 5" at bounding box center [370, 294] width 71 height 56
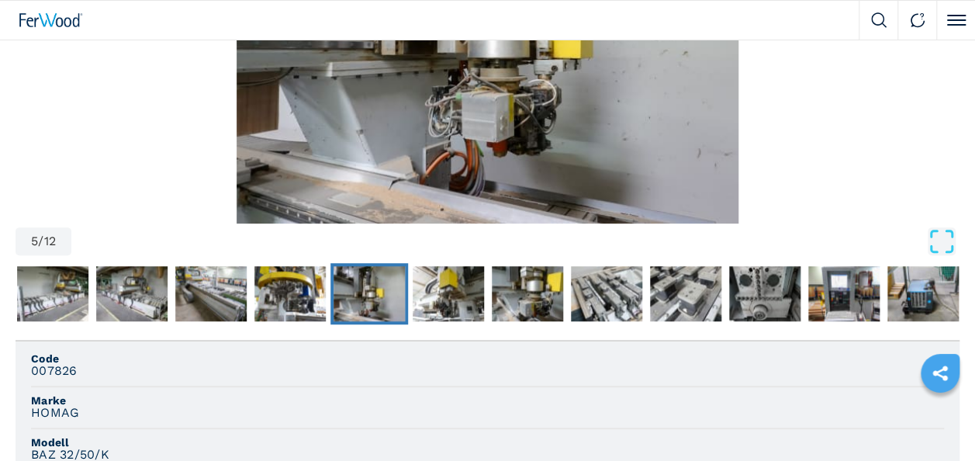
scroll to position [233, 0]
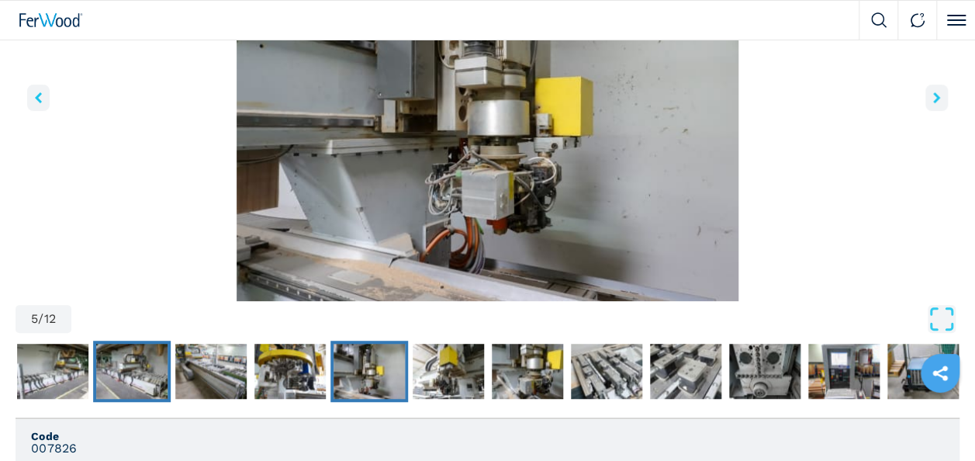
click at [143, 369] on img "Go to Slide 2" at bounding box center [131, 372] width 71 height 56
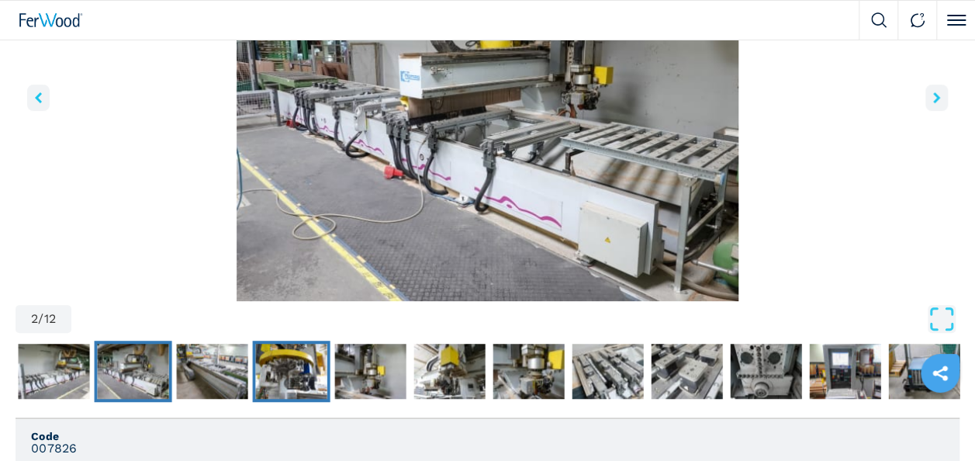
click at [299, 371] on img "Go to Slide 4" at bounding box center [291, 372] width 71 height 56
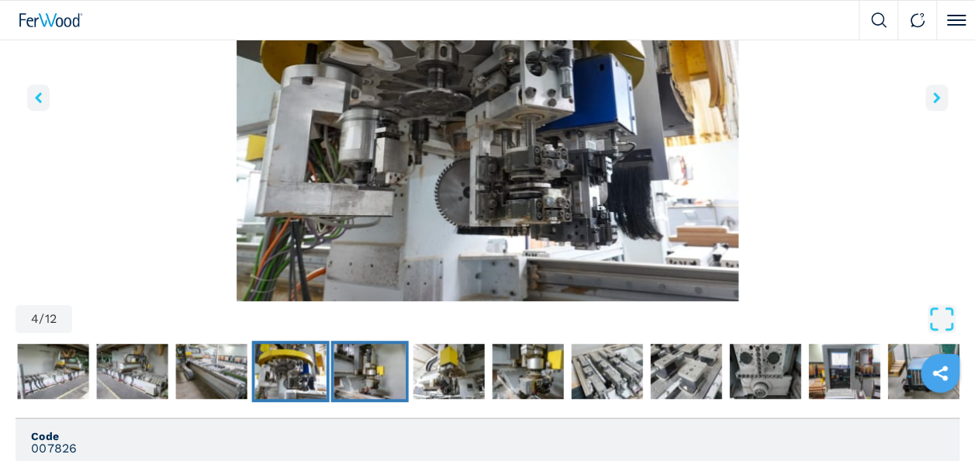
click at [348, 375] on img "Go to Slide 5" at bounding box center [369, 372] width 71 height 56
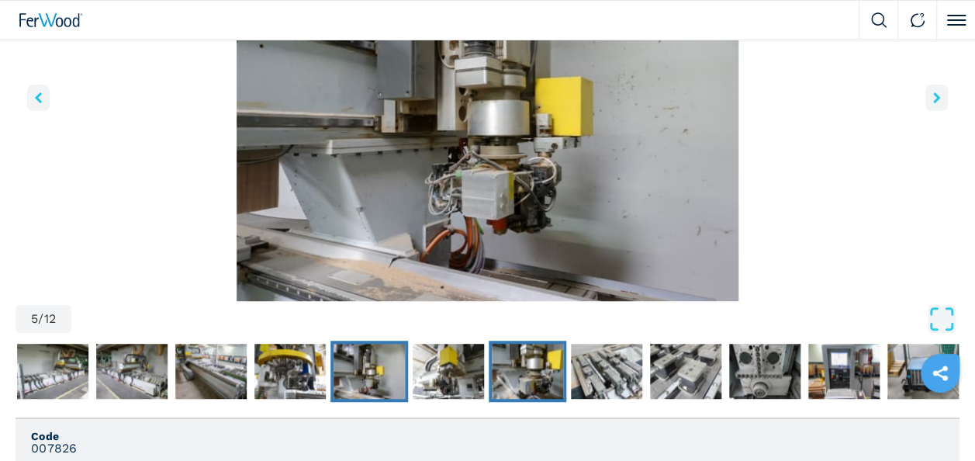
click at [516, 375] on img "Go to Slide 7" at bounding box center [527, 372] width 71 height 56
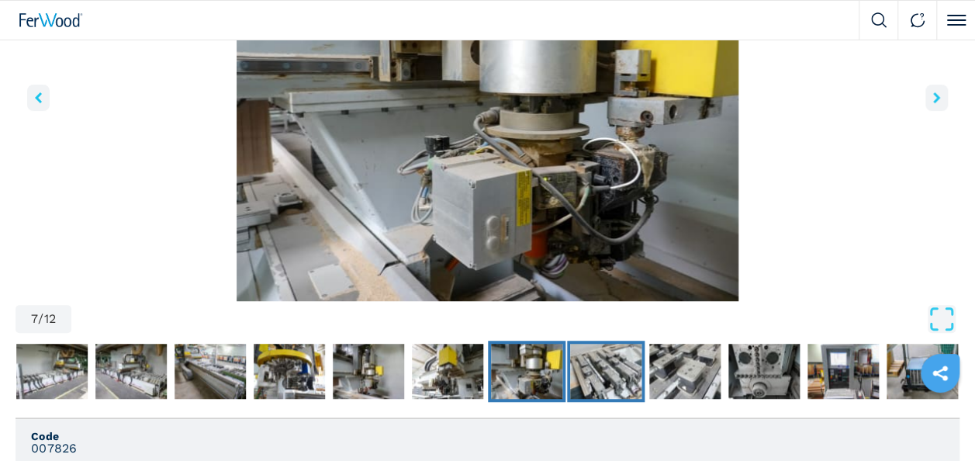
click at [586, 366] on img "Go to Slide 8" at bounding box center [605, 372] width 71 height 56
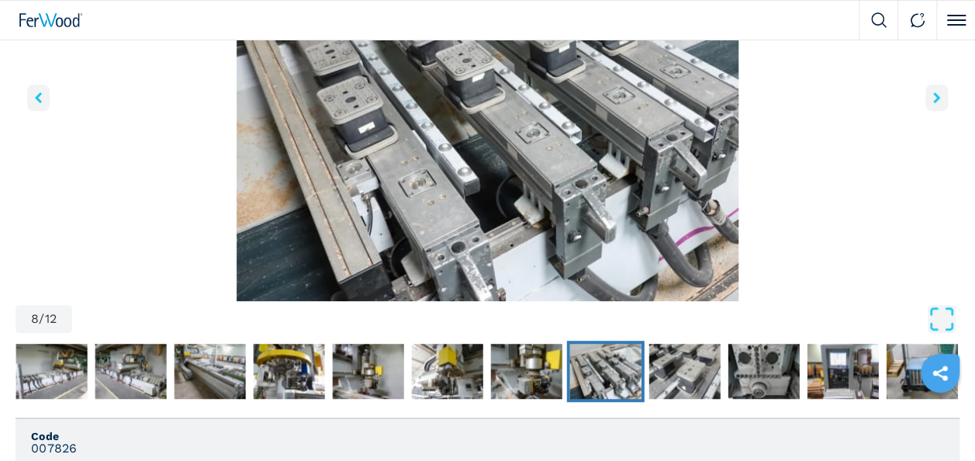
scroll to position [155, 0]
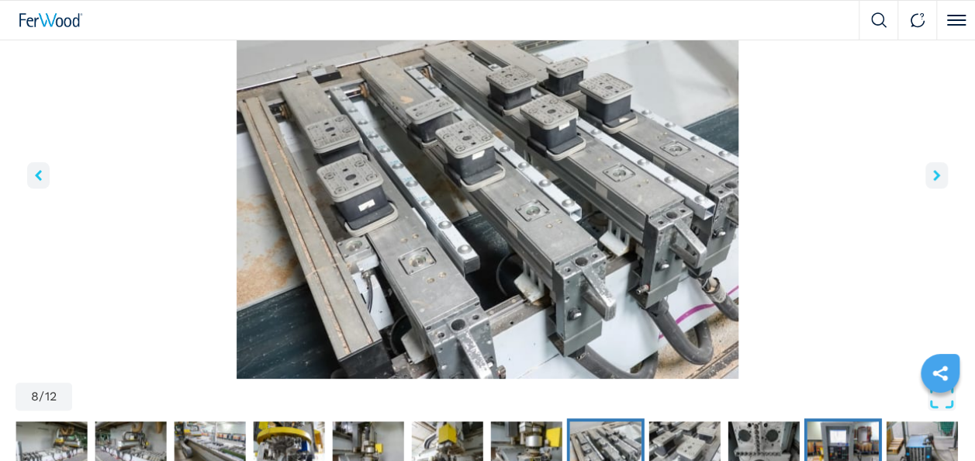
click at [845, 444] on img "Go to Slide 11" at bounding box center [843, 449] width 71 height 56
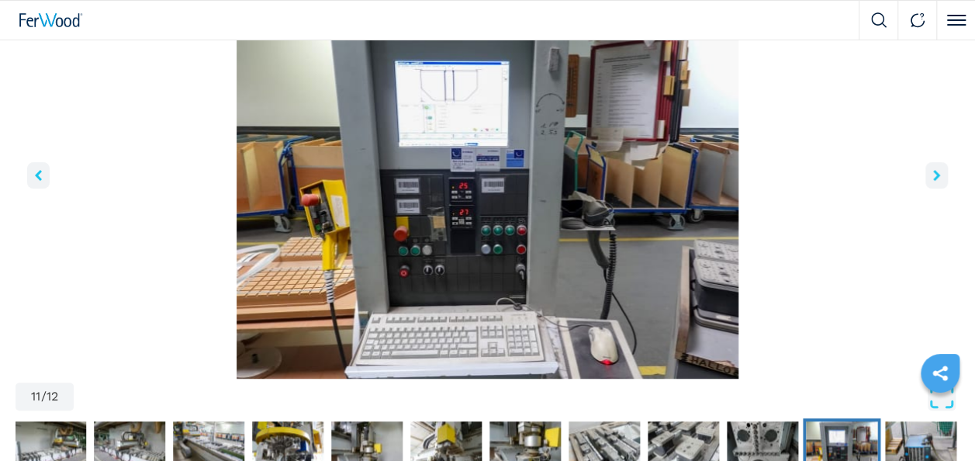
click at [945, 171] on button "right-button" at bounding box center [936, 175] width 22 height 26
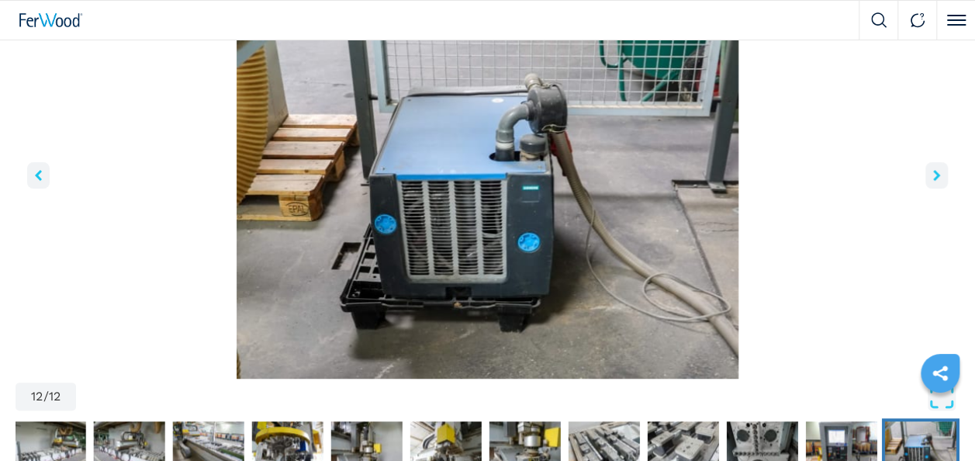
click at [943, 171] on button "right-button" at bounding box center [936, 175] width 22 height 26
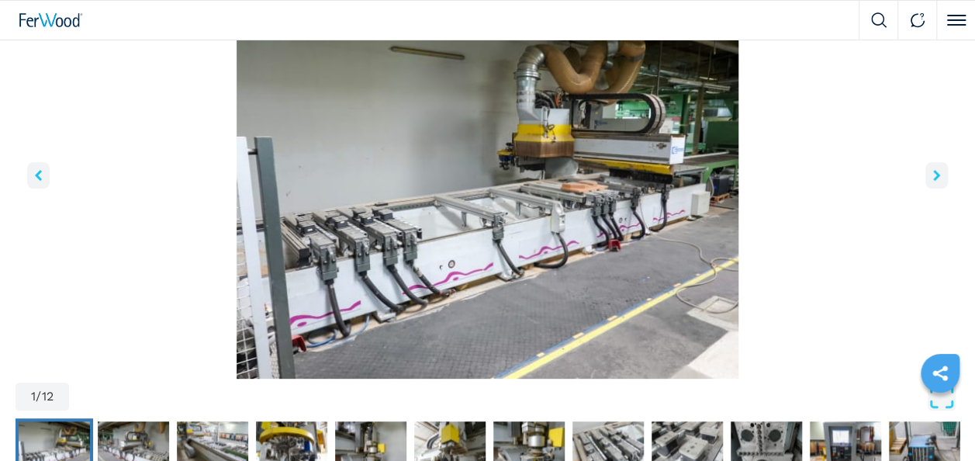
click at [590, 191] on img "Go to Slide 1" at bounding box center [488, 190] width 944 height 376
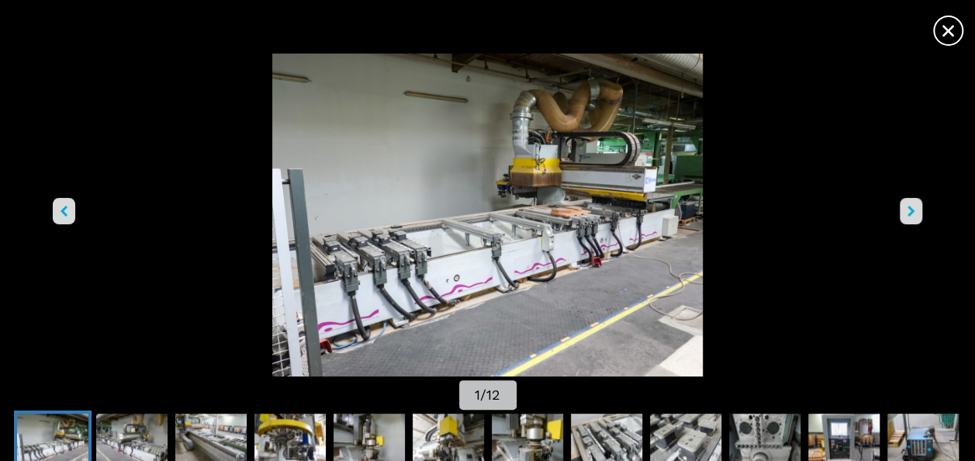
scroll to position [0, 0]
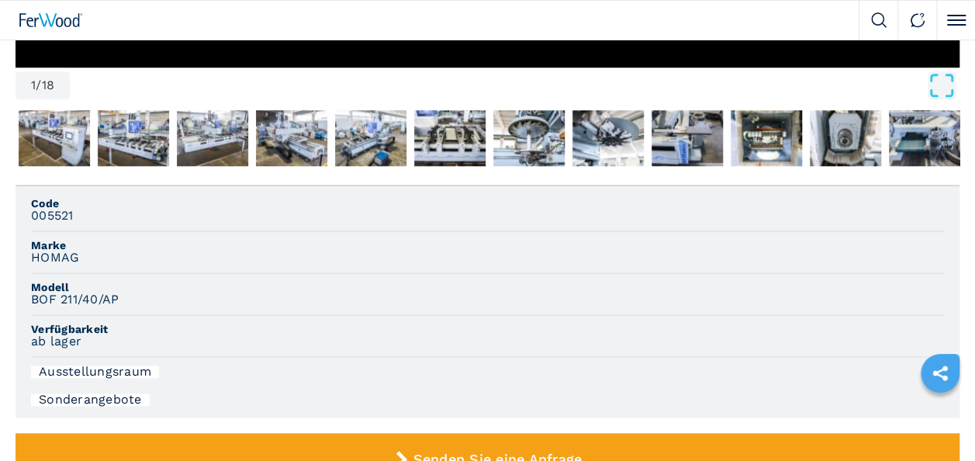
scroll to position [465, 0]
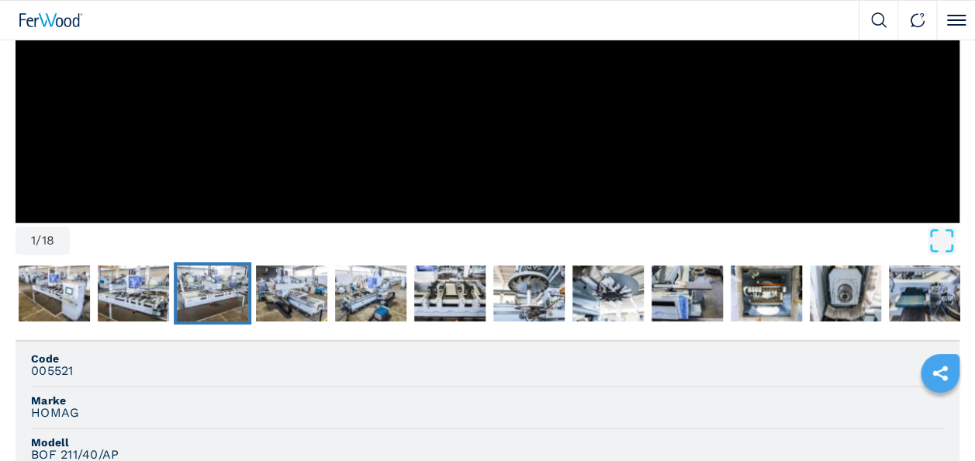
click at [217, 292] on img "Go to Slide 4" at bounding box center [212, 293] width 71 height 56
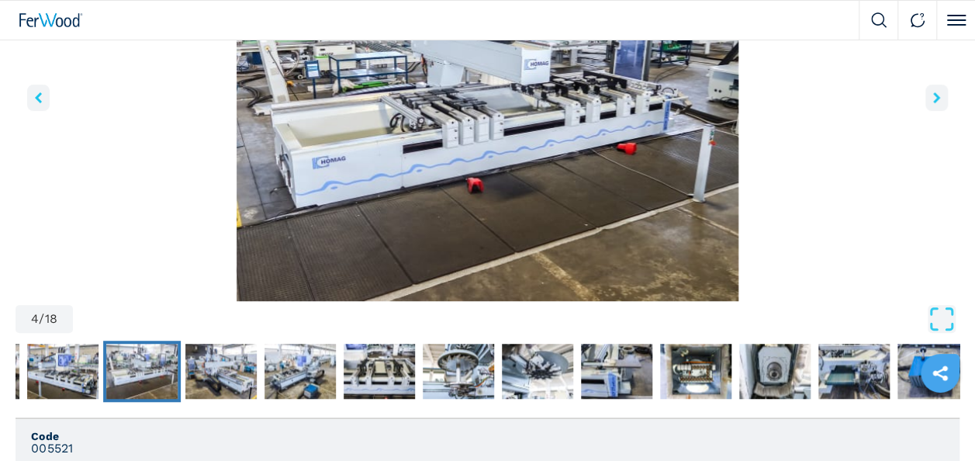
scroll to position [155, 0]
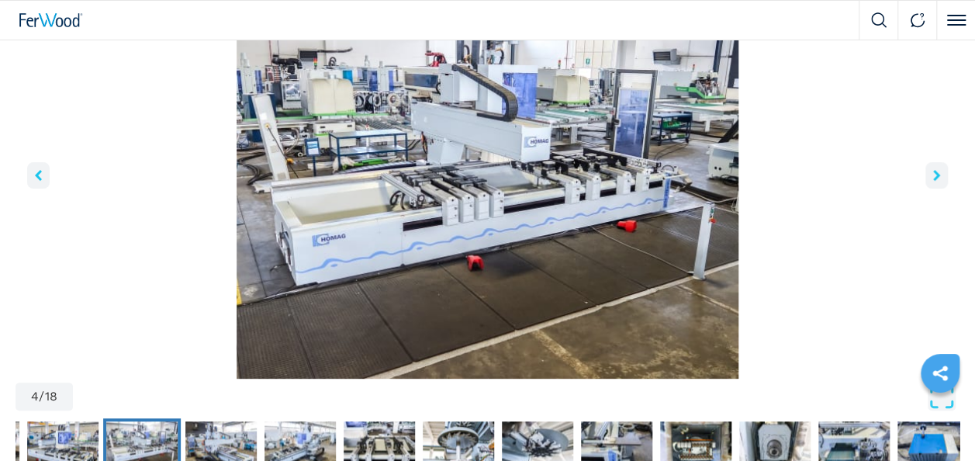
click at [937, 171] on icon "right-button" at bounding box center [936, 175] width 7 height 11
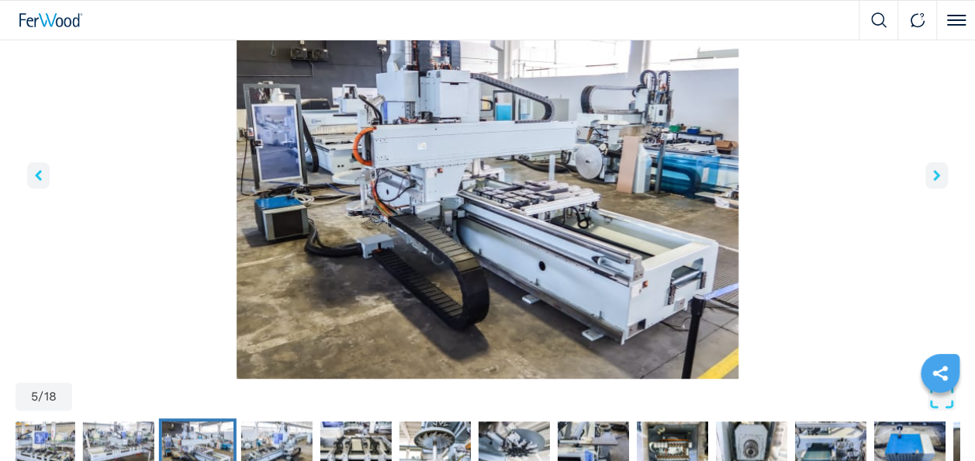
click at [937, 171] on icon "right-button" at bounding box center [936, 175] width 7 height 11
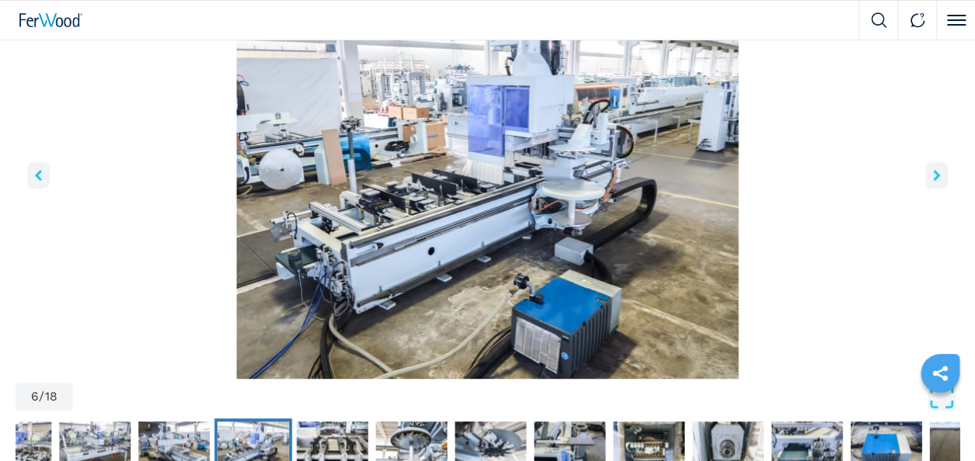
click at [937, 171] on icon "right-button" at bounding box center [936, 175] width 7 height 11
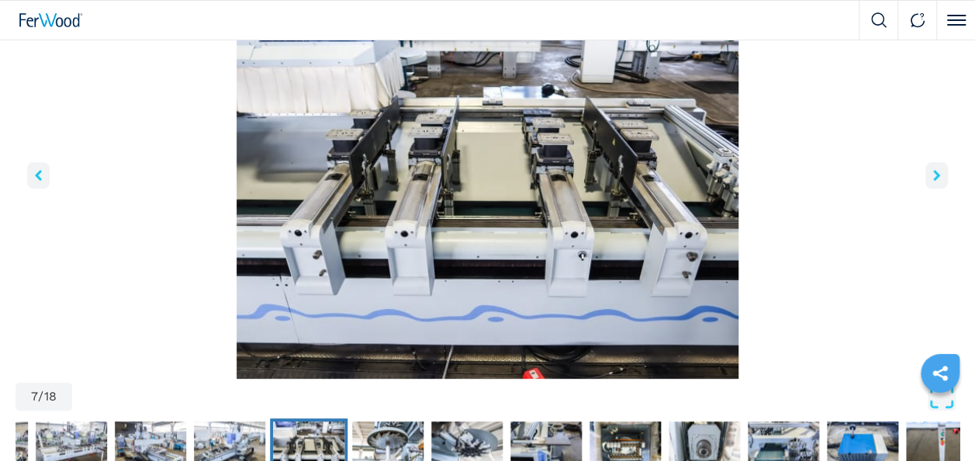
click at [937, 171] on icon "right-button" at bounding box center [936, 175] width 7 height 11
